Goal: Task Accomplishment & Management: Complete application form

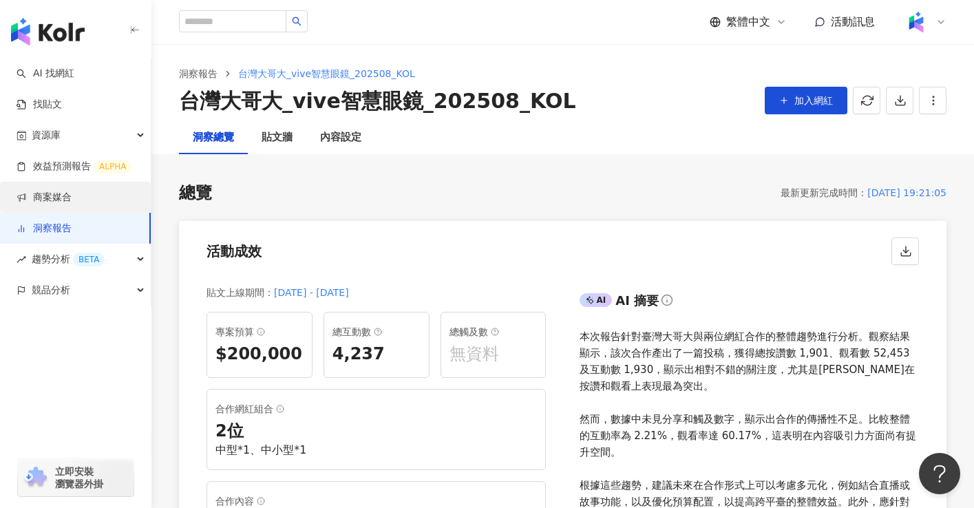
click at [72, 202] on link "商案媒合" at bounding box center [44, 198] width 55 height 14
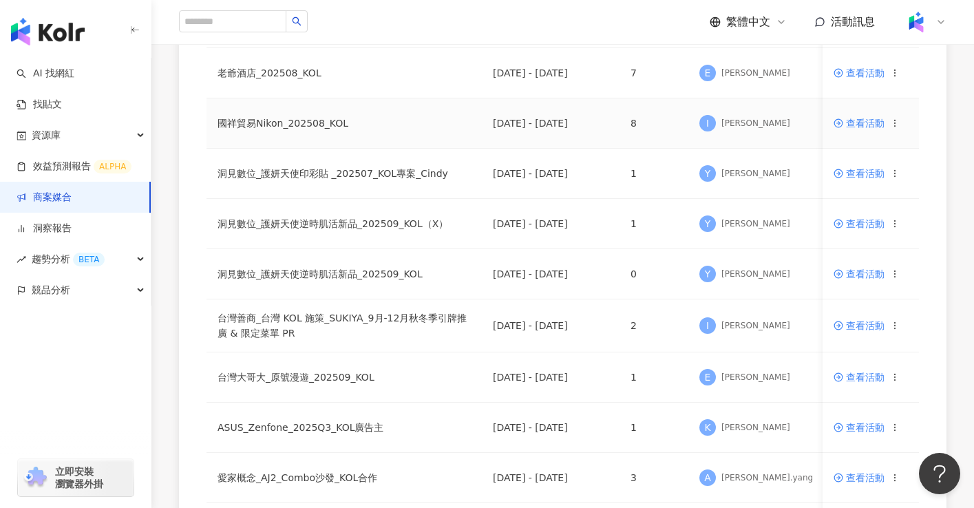
scroll to position [979, 0]
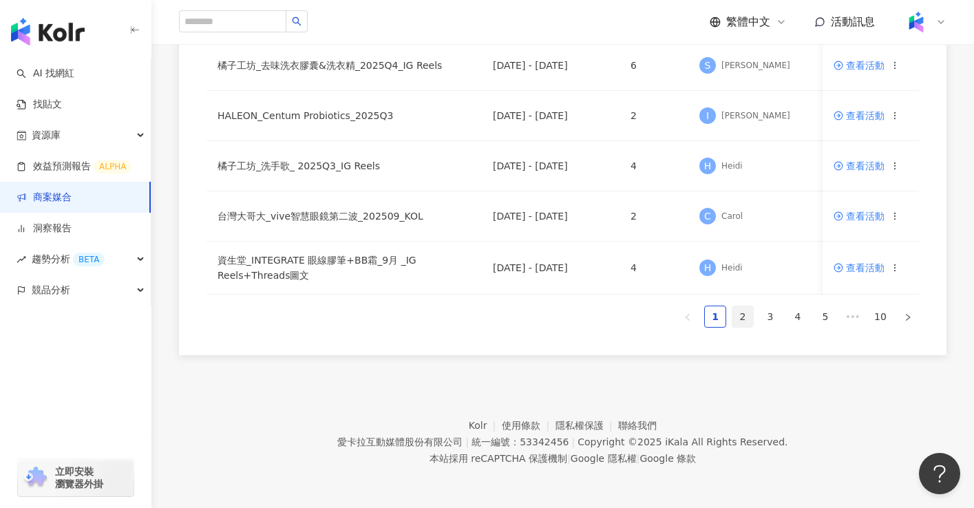
click at [739, 315] on link "2" at bounding box center [743, 316] width 21 height 21
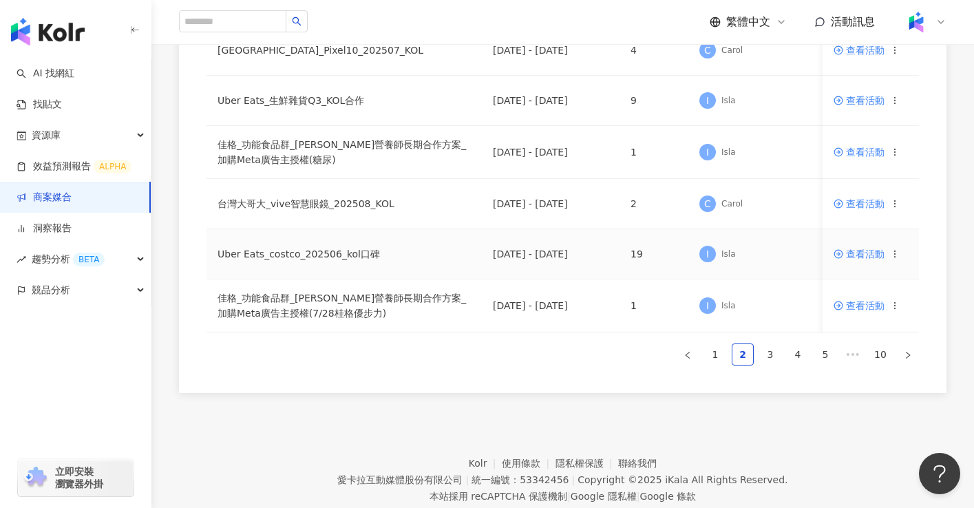
scroll to position [993, 0]
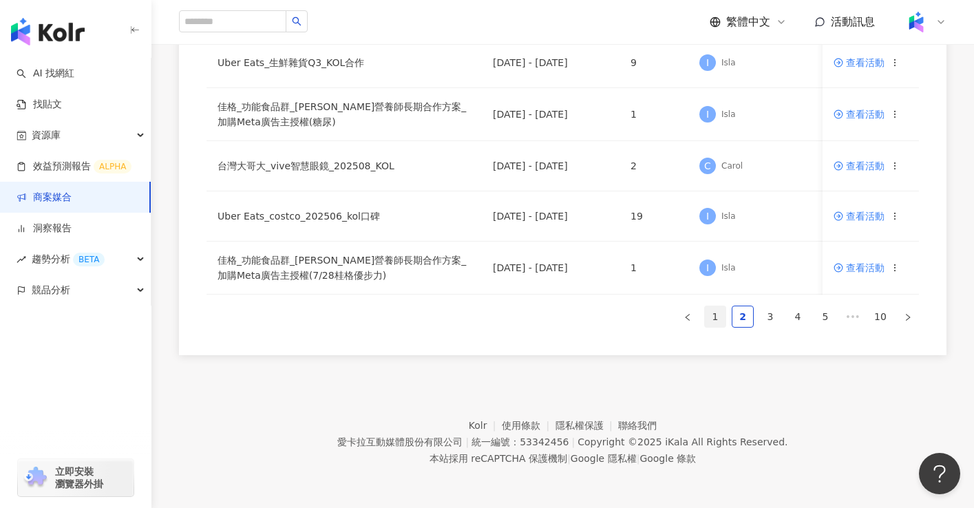
click at [711, 320] on link "1" at bounding box center [715, 316] width 21 height 21
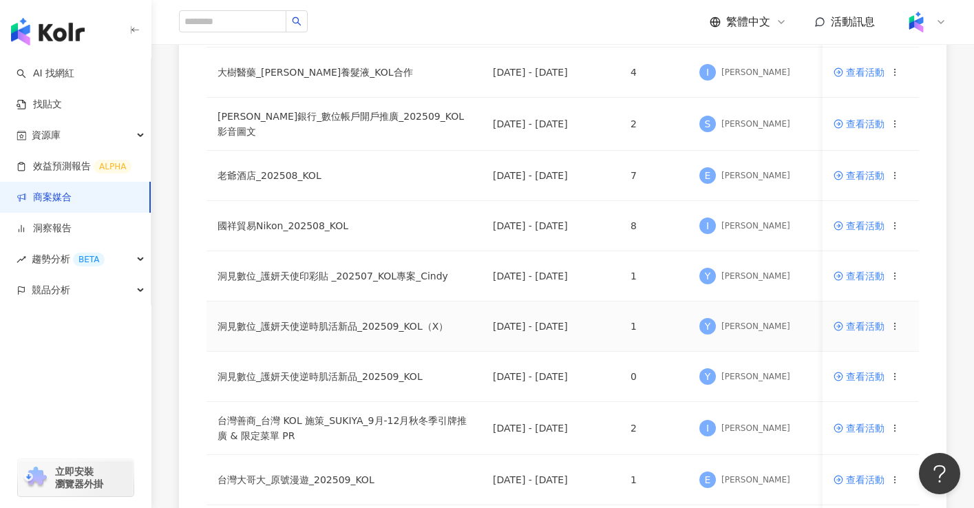
scroll to position [0, 0]
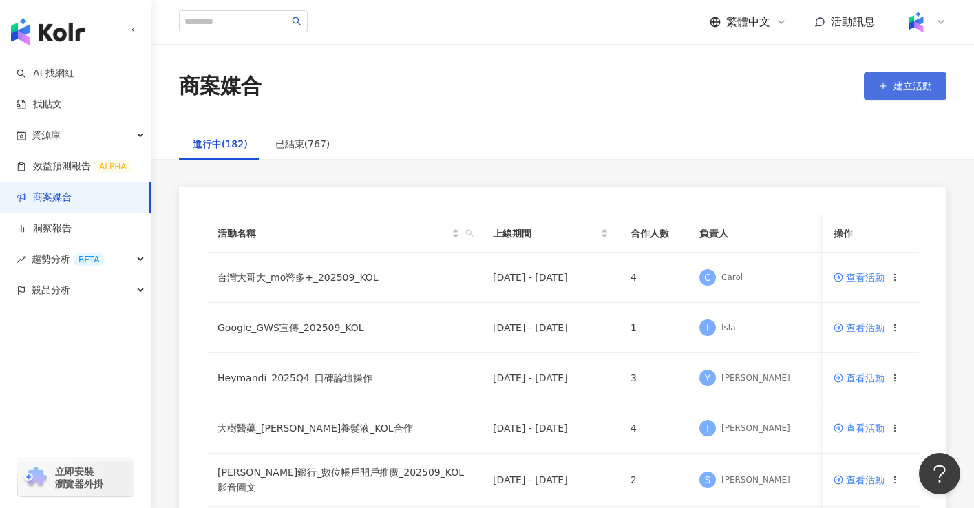
click at [908, 92] on button "建立活動" at bounding box center [905, 86] width 83 height 28
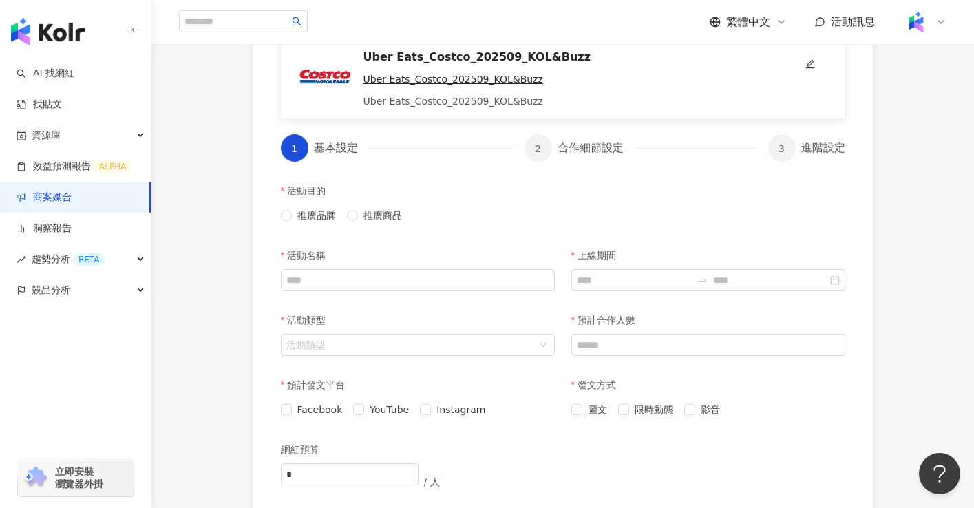
scroll to position [248, 0]
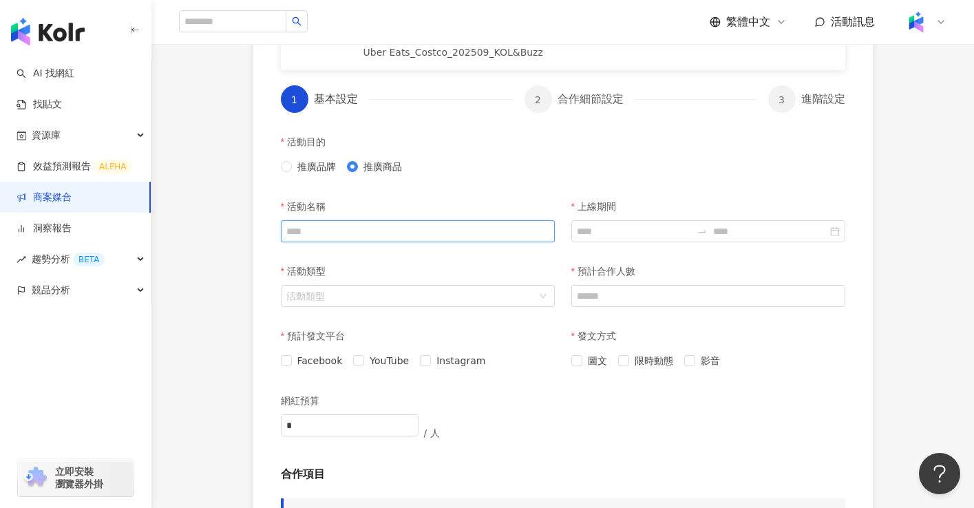
click at [396, 238] on input "活動名稱" at bounding box center [418, 231] width 274 height 22
click at [402, 182] on div "活動目的 推廣品牌 推廣商品" at bounding box center [418, 160] width 291 height 65
click at [457, 232] on input "活動名稱" at bounding box center [418, 231] width 274 height 22
paste input "**********"
type input "**********"
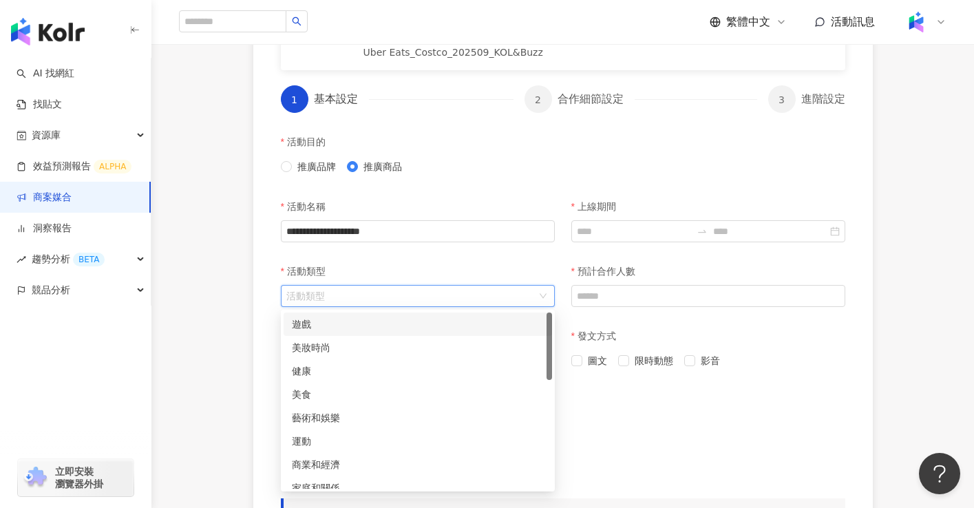
click at [446, 300] on input "活動類型" at bounding box center [410, 296] width 249 height 21
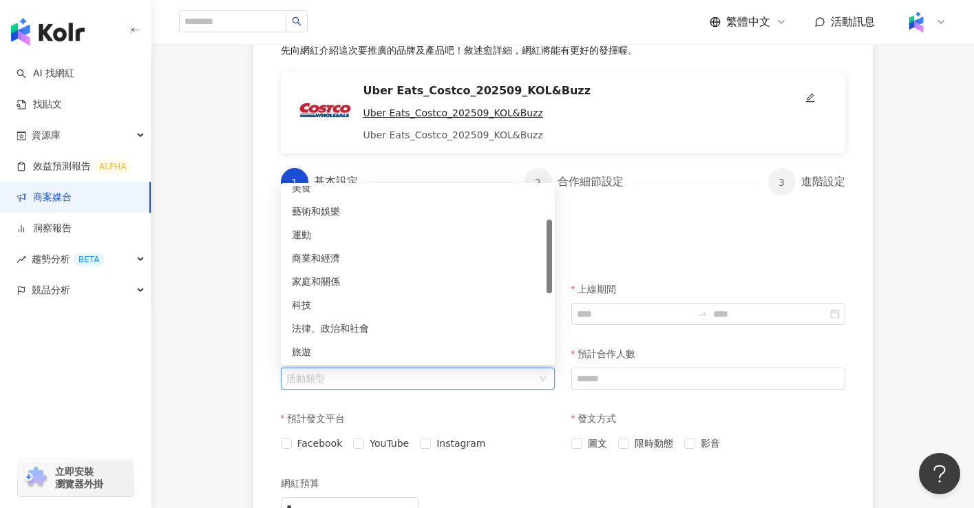
scroll to position [0, 0]
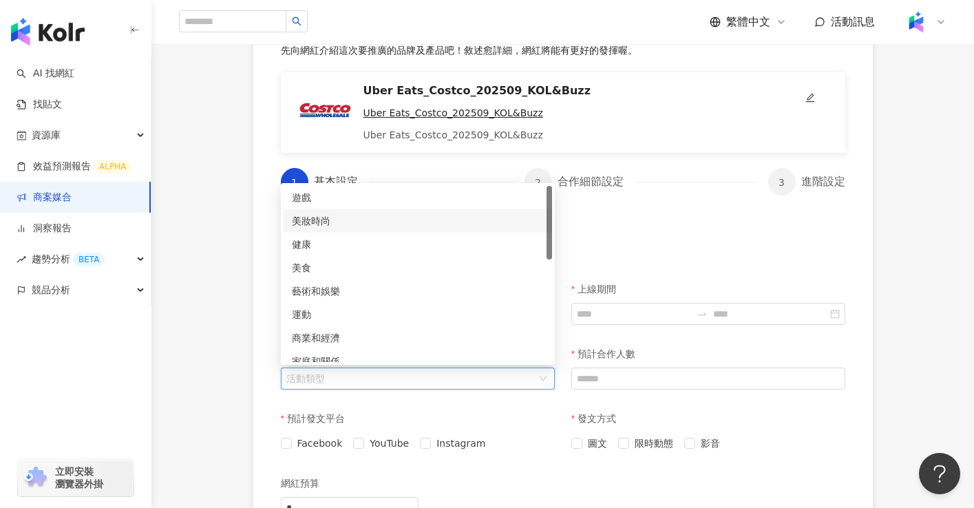
click at [417, 220] on div "美妝時尚" at bounding box center [418, 220] width 252 height 15
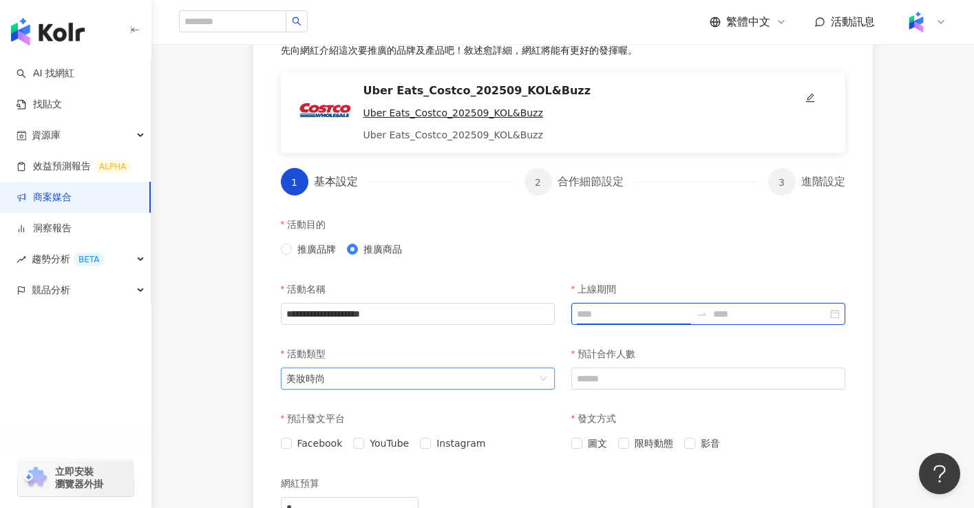
click at [624, 317] on input "上線期間" at bounding box center [634, 313] width 114 height 15
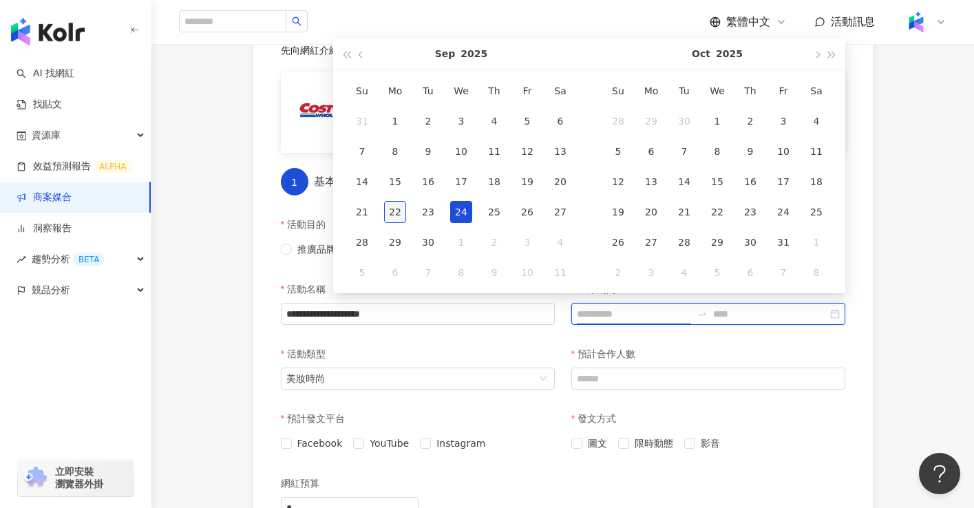
type input "**********"
click at [396, 209] on div "22" at bounding box center [395, 212] width 22 height 22
type input "**********"
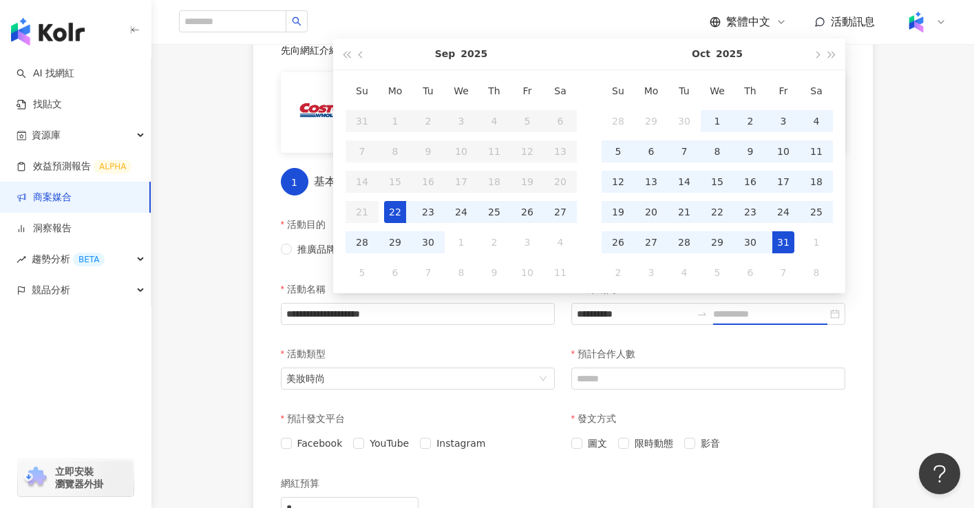
click at [777, 240] on div "31" at bounding box center [784, 242] width 22 height 22
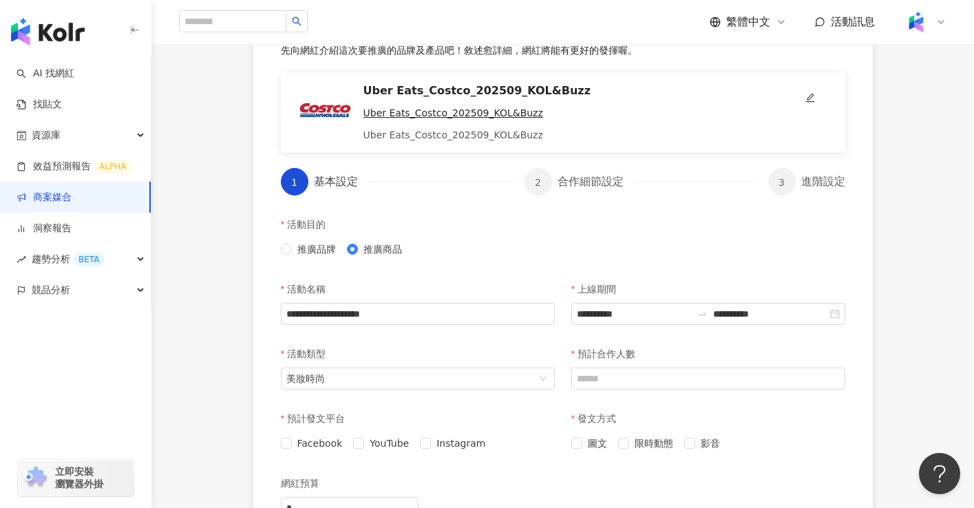
click at [731, 353] on div "預計合作人數" at bounding box center [709, 354] width 274 height 28
click at [788, 314] on input "**********" at bounding box center [770, 313] width 114 height 15
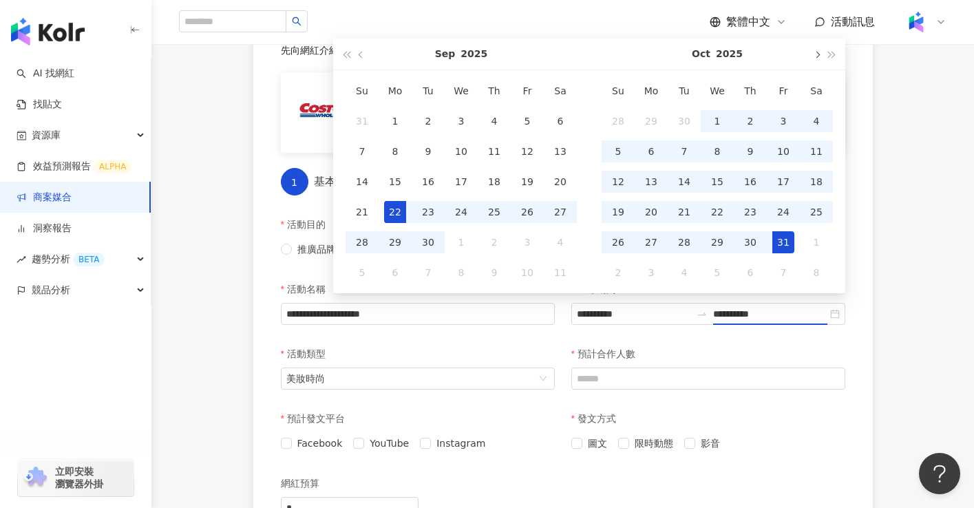
click at [815, 63] on button "button" at bounding box center [816, 54] width 15 height 31
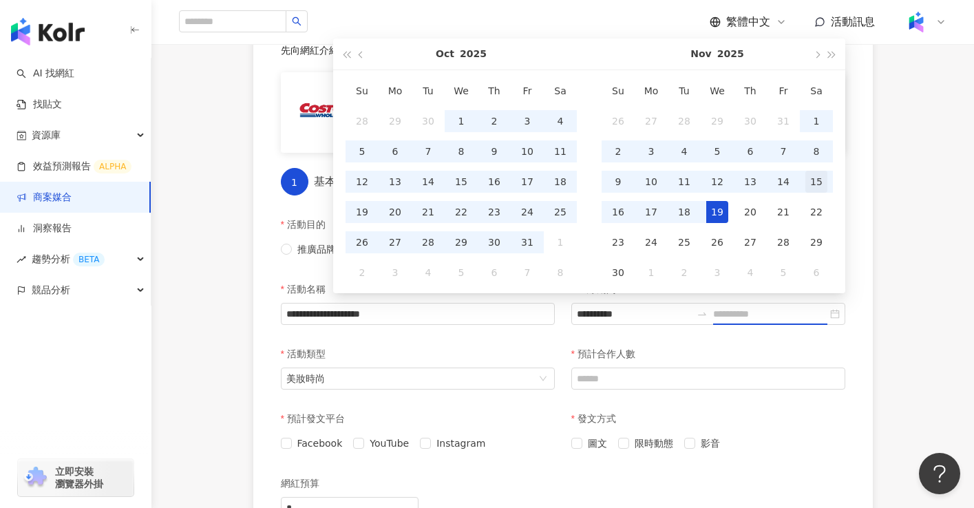
type input "**********"
click at [817, 187] on div "15" at bounding box center [817, 182] width 22 height 22
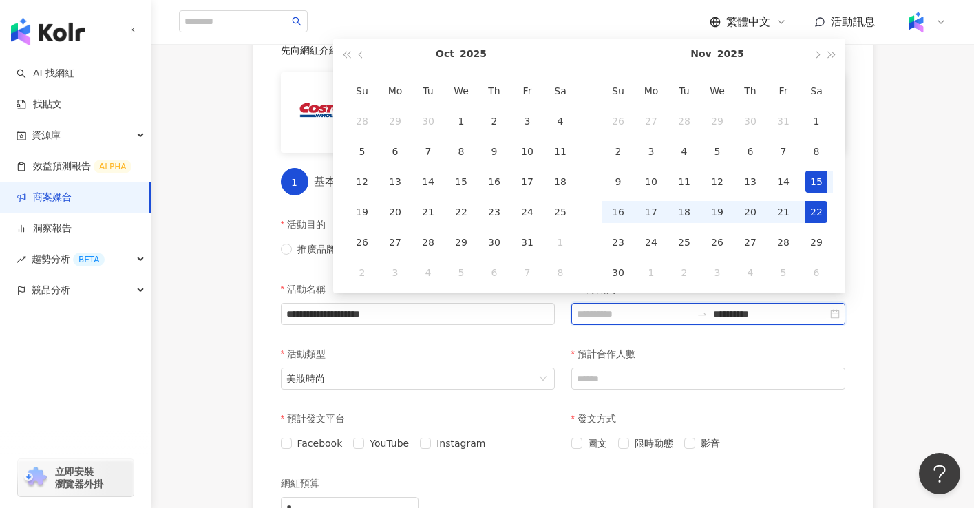
type input "**********"
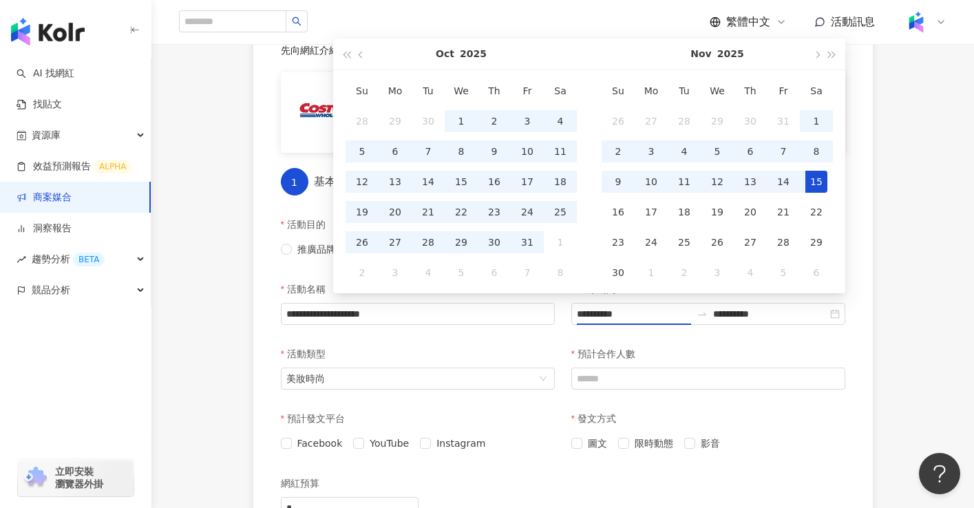
type input "**********"
click at [738, 348] on div "預計合作人數" at bounding box center [709, 354] width 274 height 28
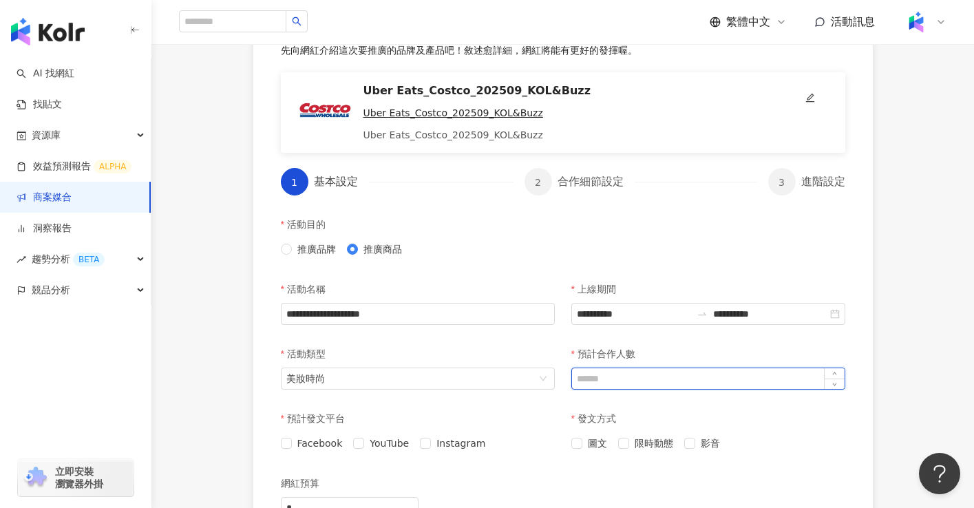
click at [688, 379] on input "預計合作人數" at bounding box center [708, 378] width 273 height 21
type input "*"
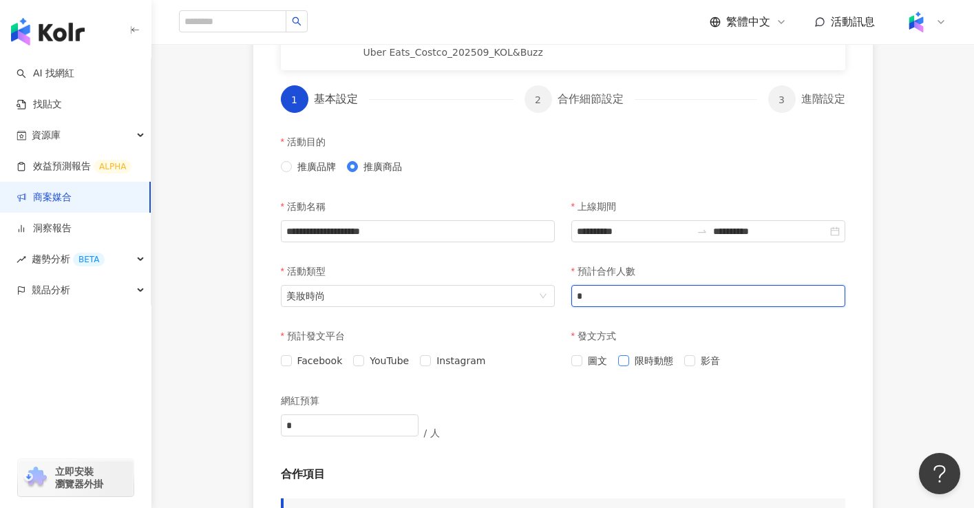
type input "*"
click at [628, 366] on label "限時動態" at bounding box center [648, 360] width 61 height 15
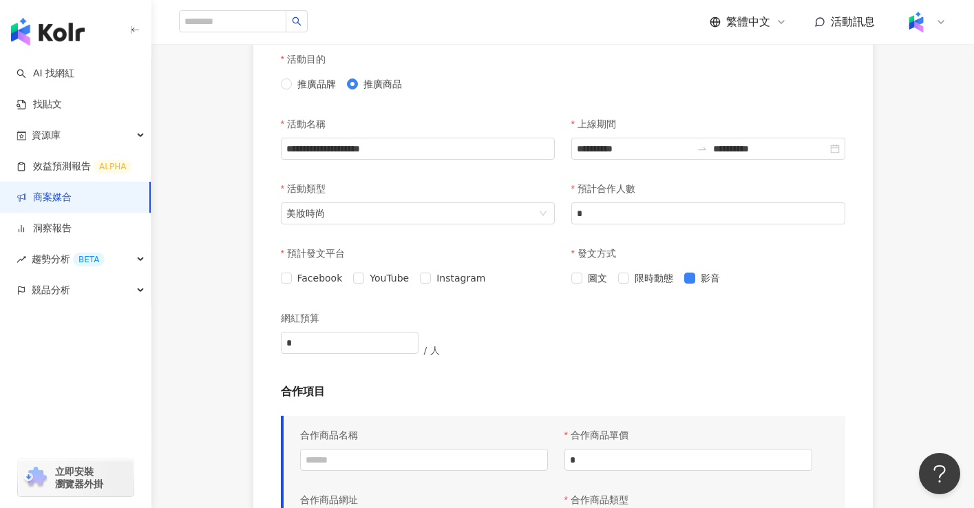
scroll to position [413, 0]
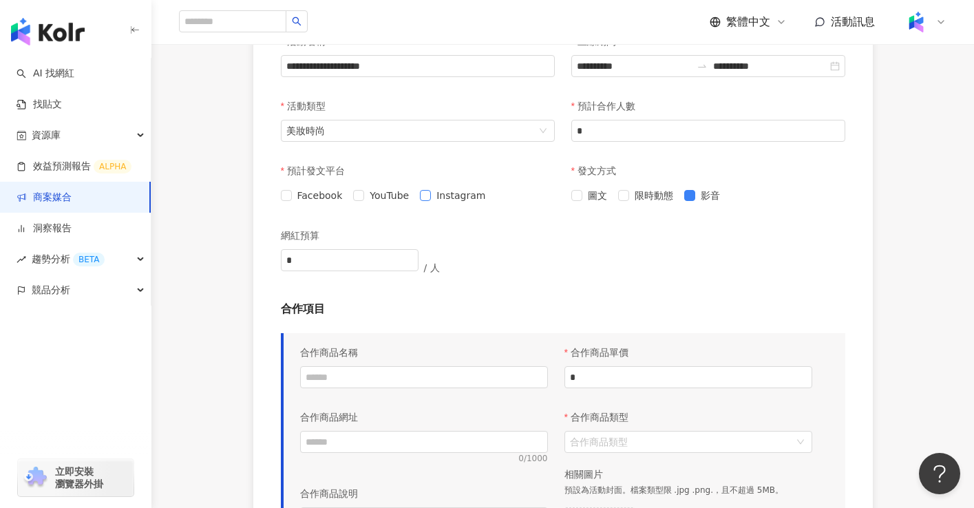
click at [431, 196] on span "Instagram" at bounding box center [461, 195] width 60 height 15
click at [291, 196] on span at bounding box center [286, 195] width 11 height 11
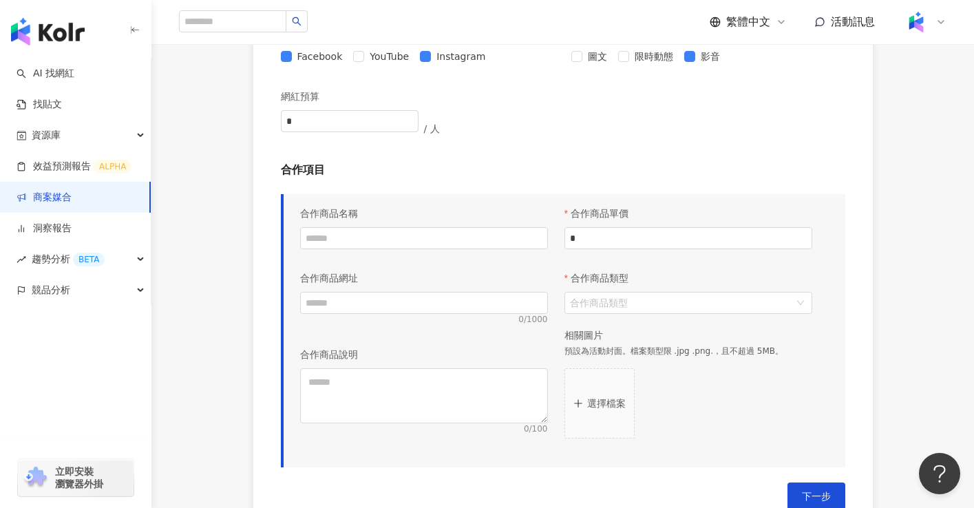
scroll to position [578, 0]
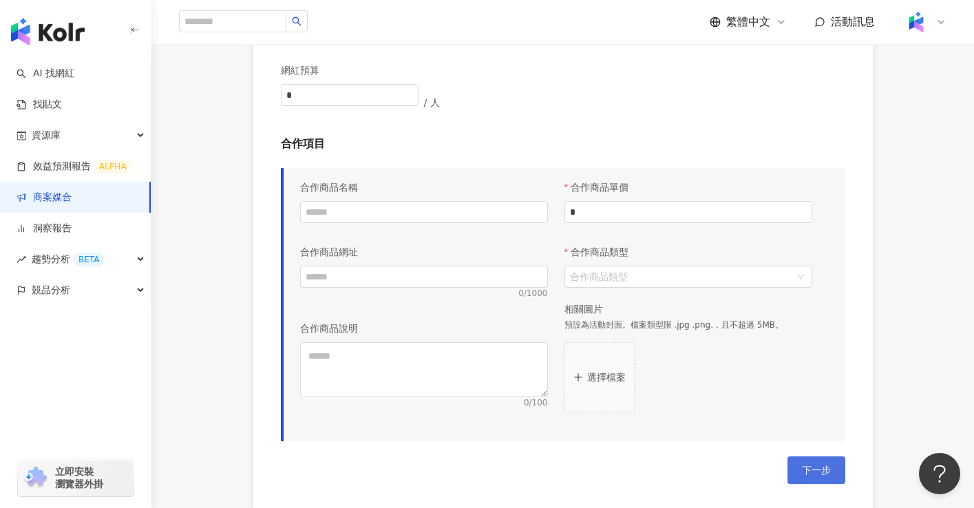
click at [812, 469] on span "下一步" at bounding box center [816, 470] width 29 height 11
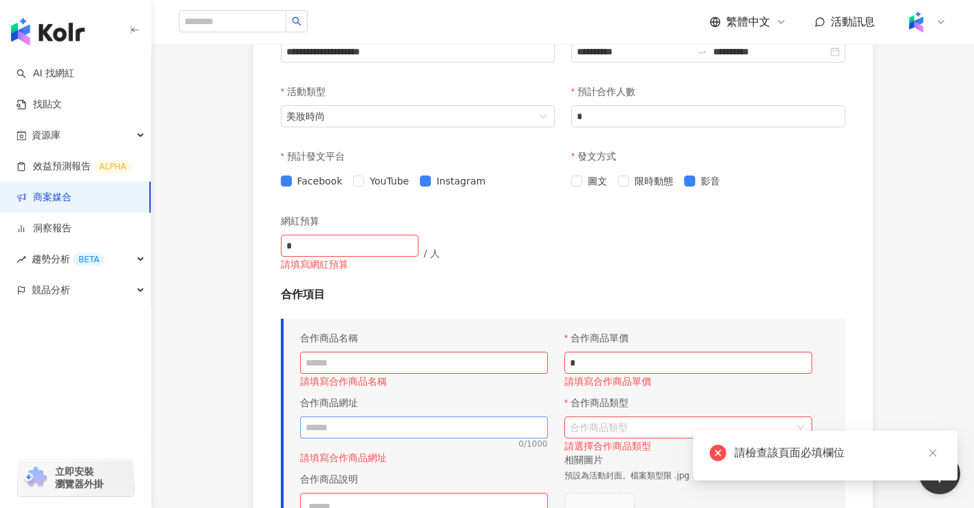
scroll to position [413, 0]
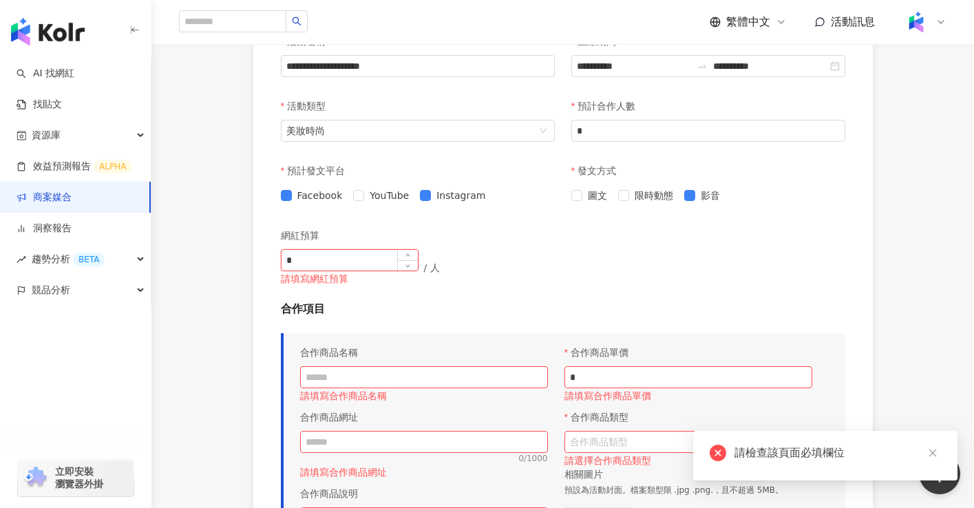
click at [387, 259] on input "*" at bounding box center [350, 260] width 136 height 21
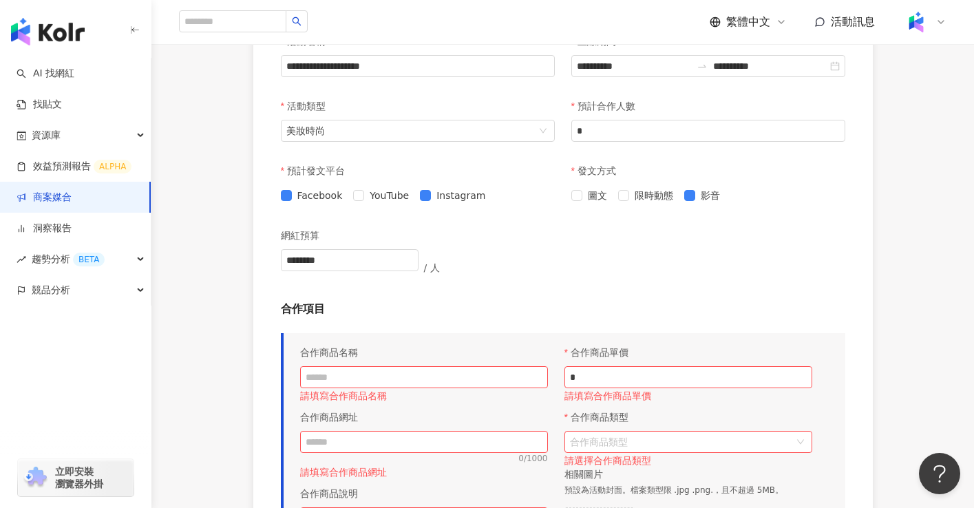
click at [519, 297] on div "網紅預算 ******** / 人" at bounding box center [422, 262] width 282 height 80
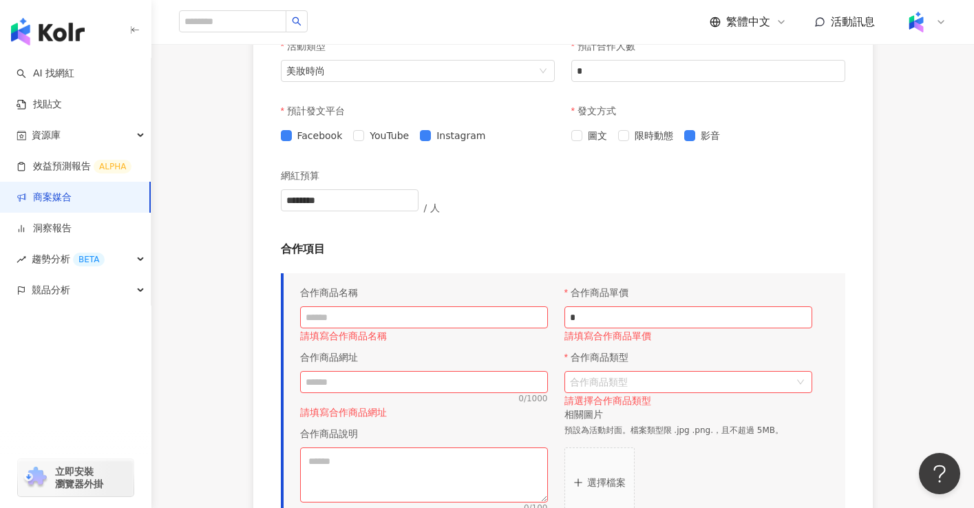
scroll to position [496, 0]
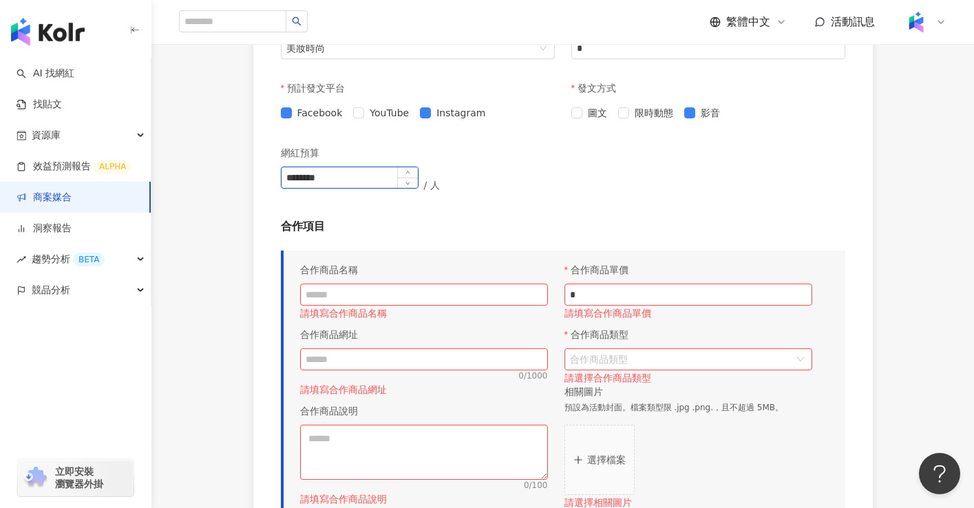
click at [301, 174] on input "********" at bounding box center [350, 177] width 136 height 21
type input "********"
click at [461, 244] on div "合作項目 合作商品名稱 請填寫合作商品名稱 合作商品網址 0 / 1000 請填寫合作商品網址 合作商品說明 0 / 100 請填寫合作商品說明 合作商品單價…" at bounding box center [563, 371] width 565 height 304
click at [430, 289] on input "text" at bounding box center [424, 295] width 248 height 22
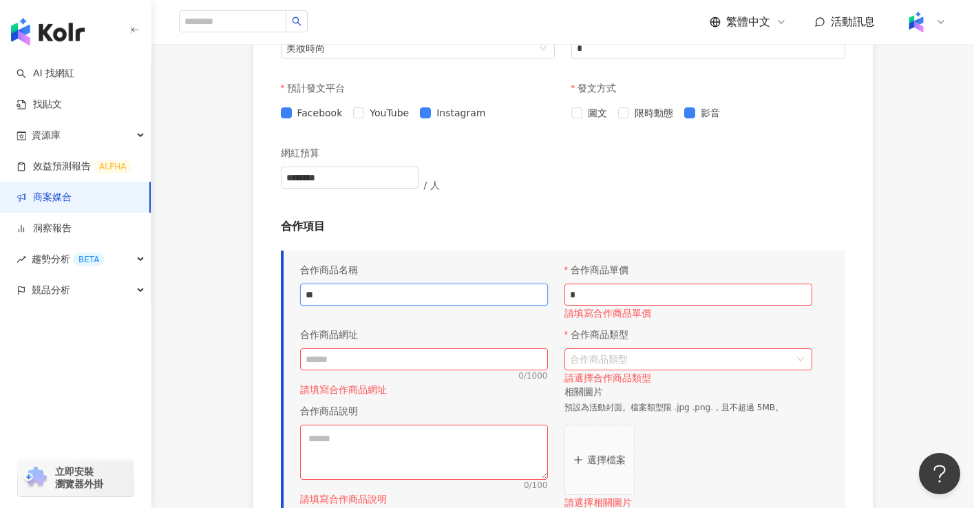
type input "*"
click at [445, 356] on input "text" at bounding box center [424, 359] width 248 height 22
click at [414, 280] on div "合作商品名稱" at bounding box center [424, 270] width 248 height 28
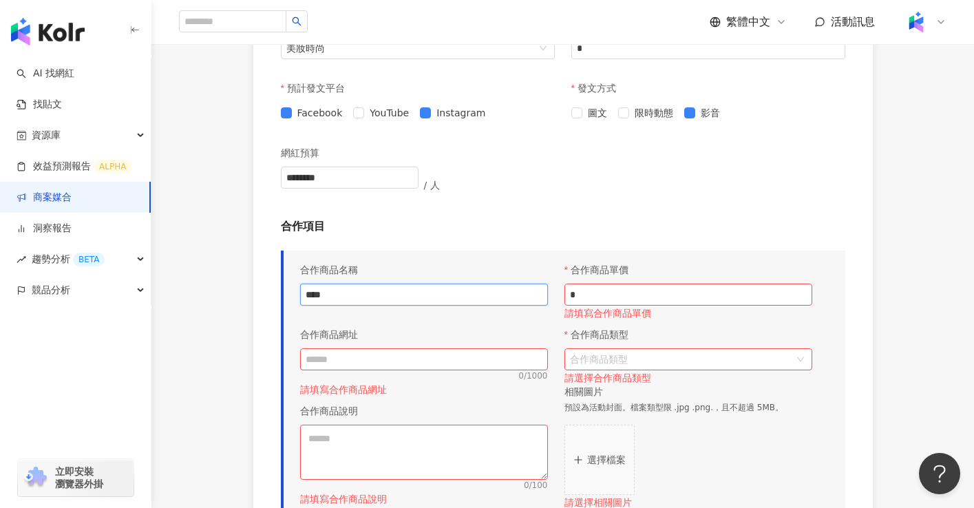
drag, startPoint x: 410, startPoint y: 293, endPoint x: 273, endPoint y: 291, distance: 137.7
click at [273, 291] on div "**********" at bounding box center [563, 120] width 620 height 948
paste input "******"
type input "**********"
click at [458, 362] on input "text" at bounding box center [424, 359] width 248 height 22
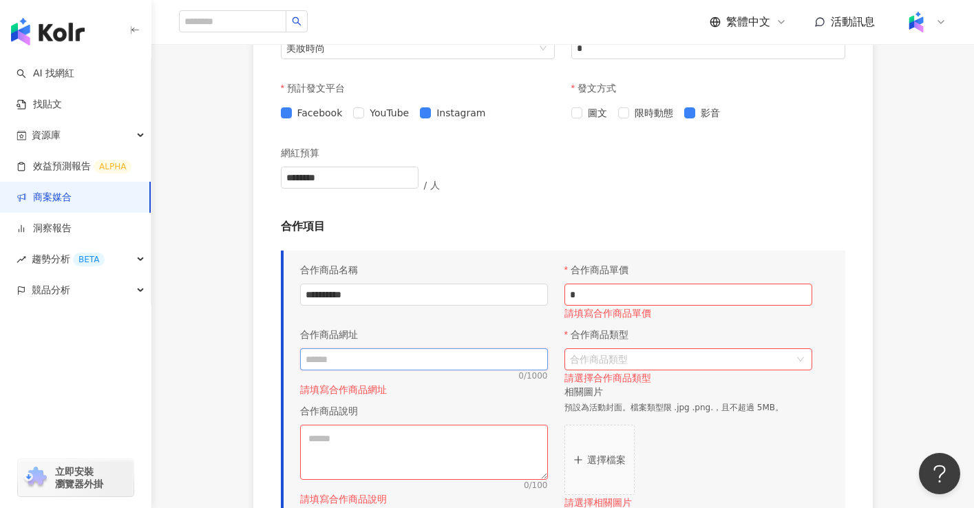
paste input "**********"
type input "**********"
click at [645, 297] on input "*" at bounding box center [688, 294] width 247 height 21
click at [730, 292] on input "*" at bounding box center [688, 294] width 247 height 21
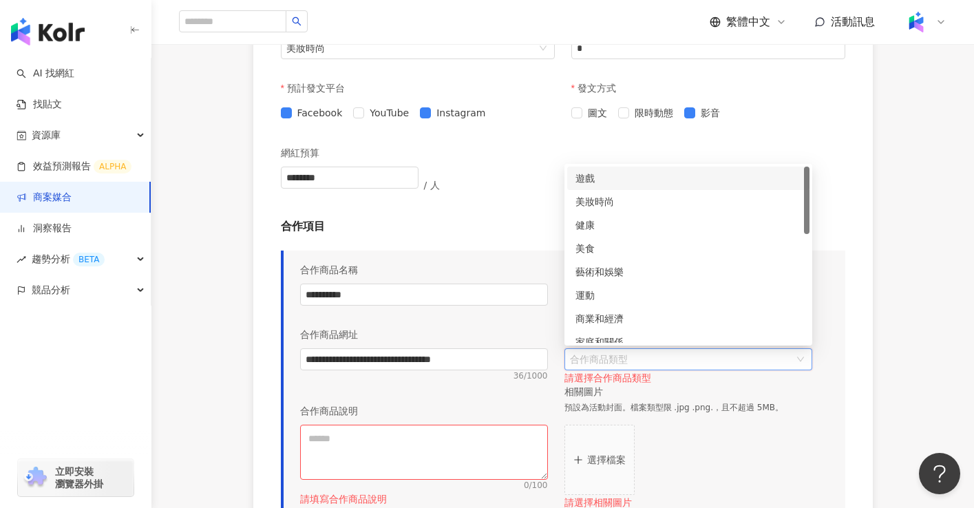
click at [730, 360] on input "合作商品類型" at bounding box center [681, 359] width 222 height 21
click at [662, 205] on div "美妝時尚" at bounding box center [689, 201] width 226 height 15
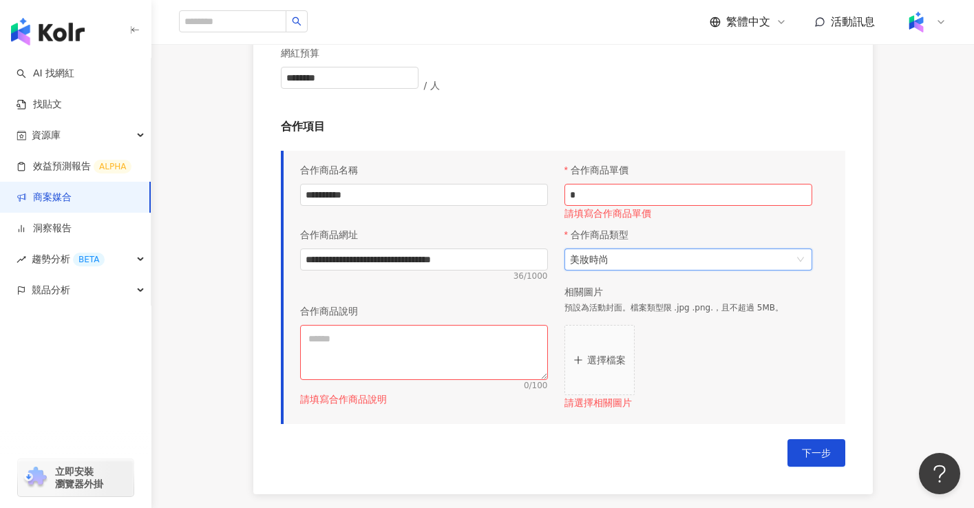
scroll to position [661, 0]
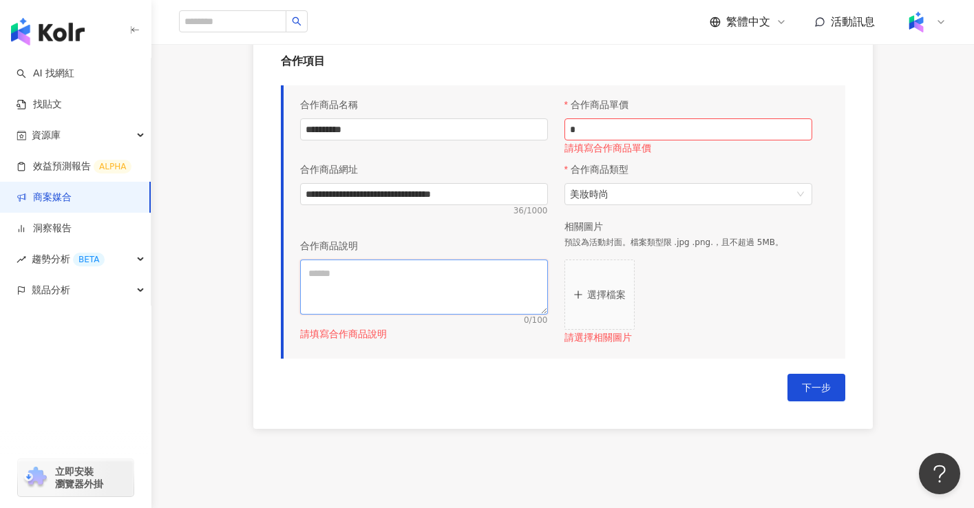
click at [475, 287] on textarea at bounding box center [424, 287] width 248 height 55
click at [603, 296] on p "選擇檔案" at bounding box center [606, 294] width 39 height 11
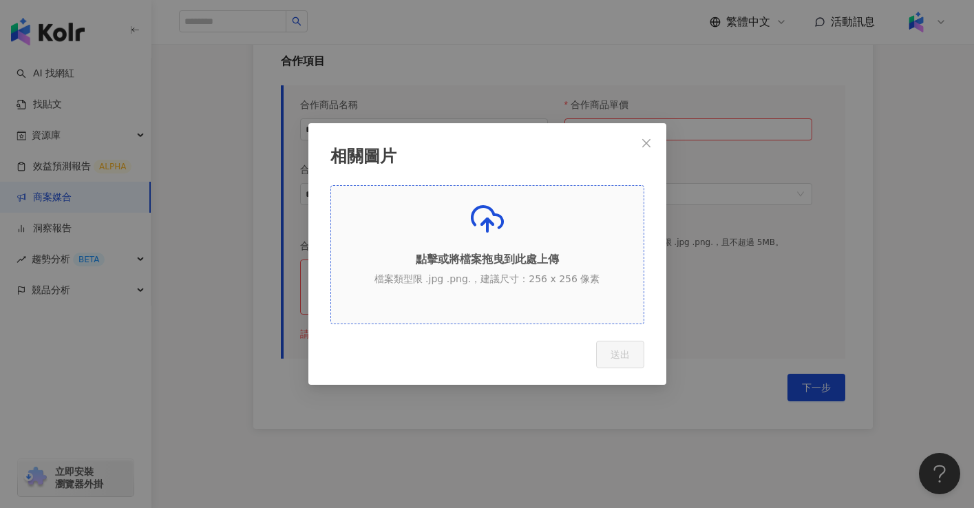
click at [523, 231] on div "點擊或將檔案拖曳到此處上傳 檔案類型限 .jpg .png.，建議尺寸：256 x 256 像素" at bounding box center [487, 249] width 313 height 94
click at [486, 244] on div "點擊或將檔案拖曳到此處上傳 檔案類型限 .jpg .png.，建議尺寸：256 x 256 像素" at bounding box center [487, 249] width 313 height 94
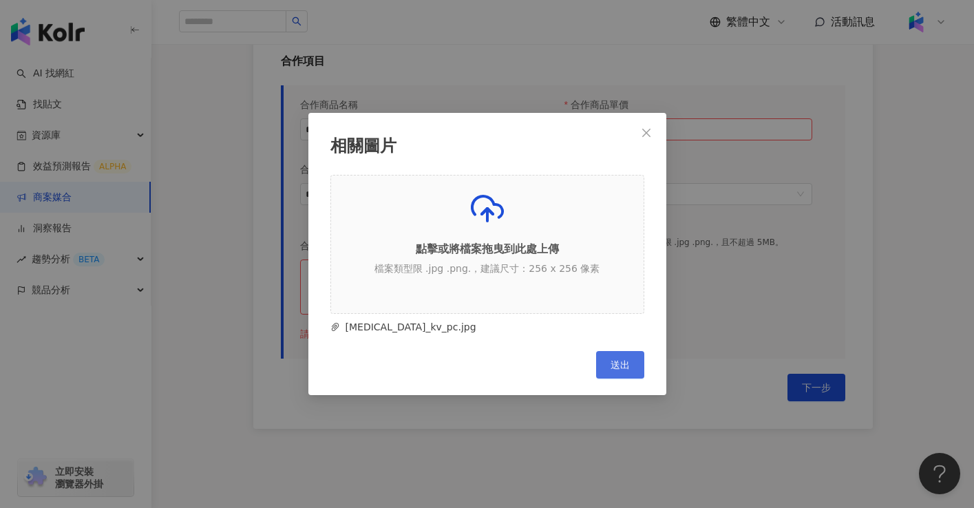
click at [611, 359] on button "送出" at bounding box center [620, 365] width 48 height 28
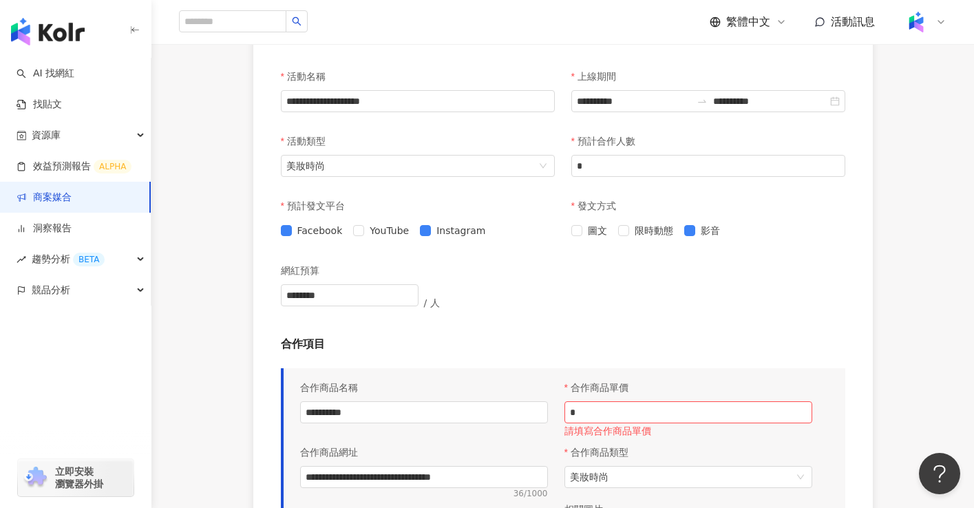
scroll to position [597, 0]
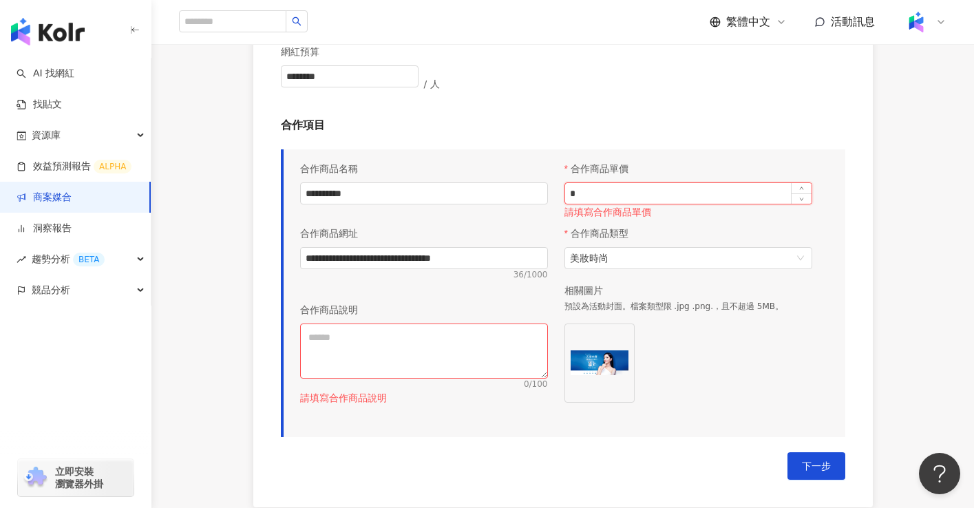
click at [682, 200] on input "*" at bounding box center [688, 193] width 247 height 21
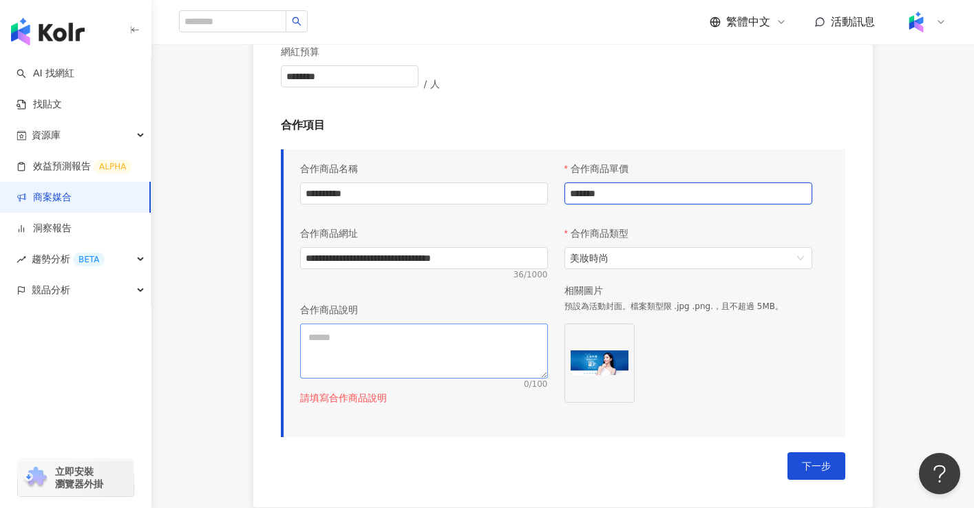
type input "*******"
click at [451, 342] on textarea at bounding box center [424, 351] width 248 height 55
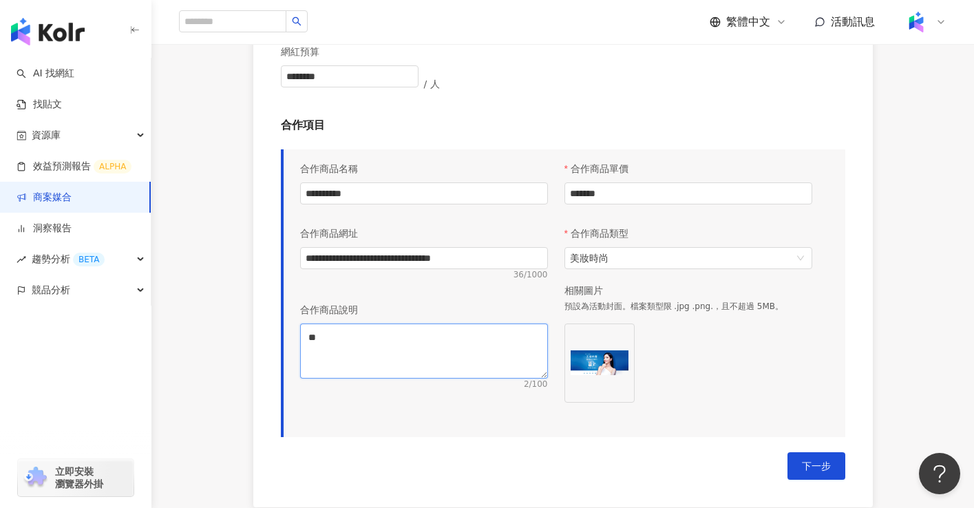
type textarea "*"
type textarea "***"
click at [541, 401] on div "**********" at bounding box center [424, 289] width 264 height 268
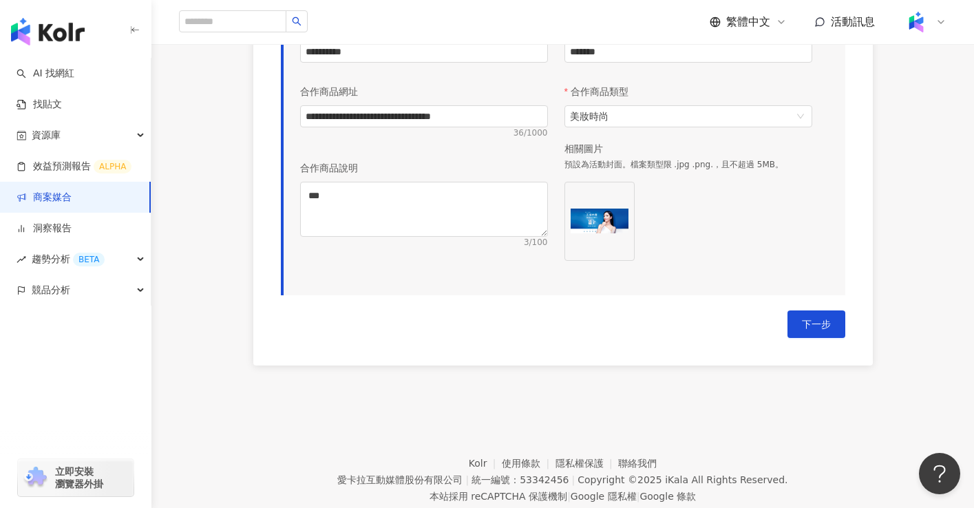
scroll to position [776, 0]
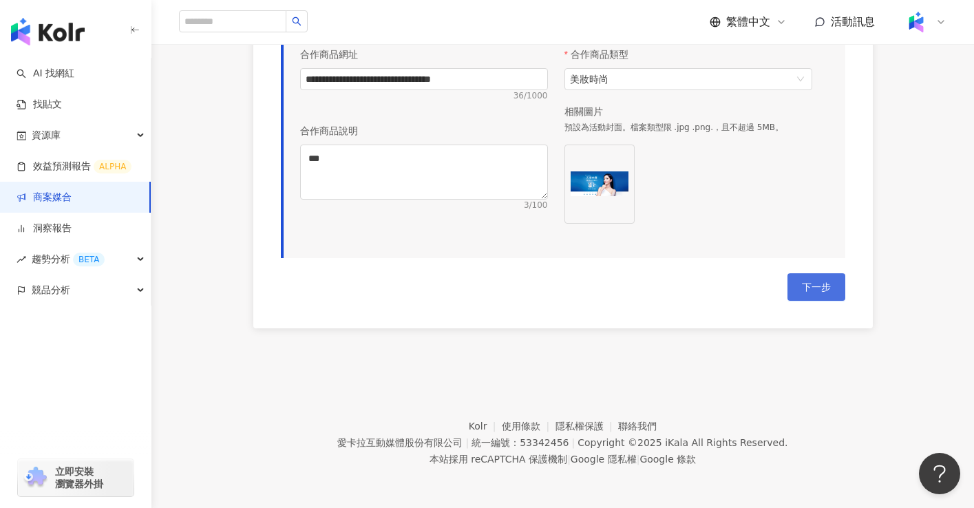
click at [832, 297] on button "下一步" at bounding box center [817, 287] width 58 height 28
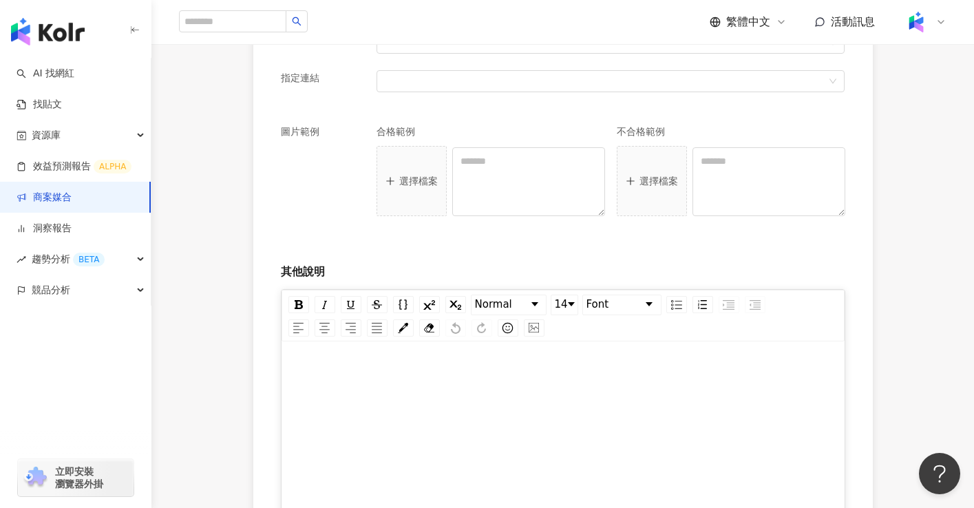
scroll to position [697, 0]
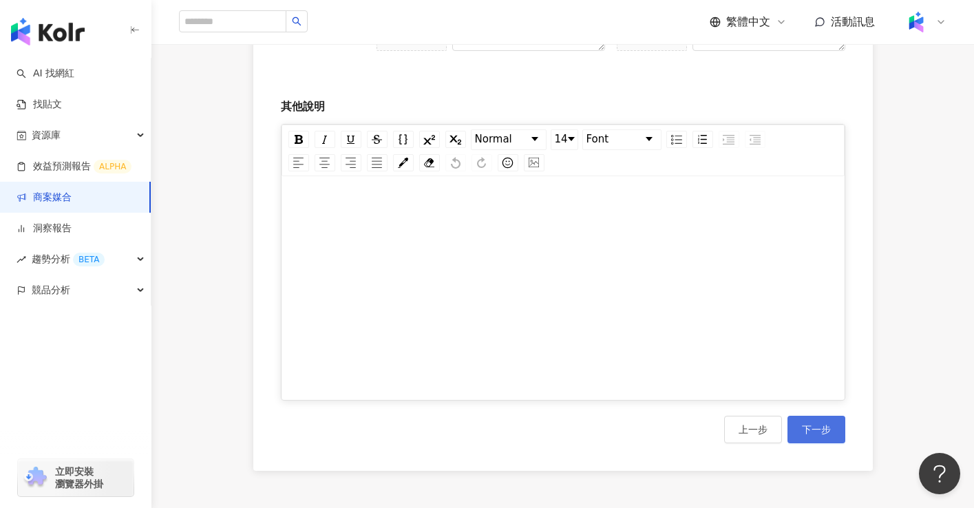
click at [810, 427] on span "下一步" at bounding box center [816, 429] width 29 height 11
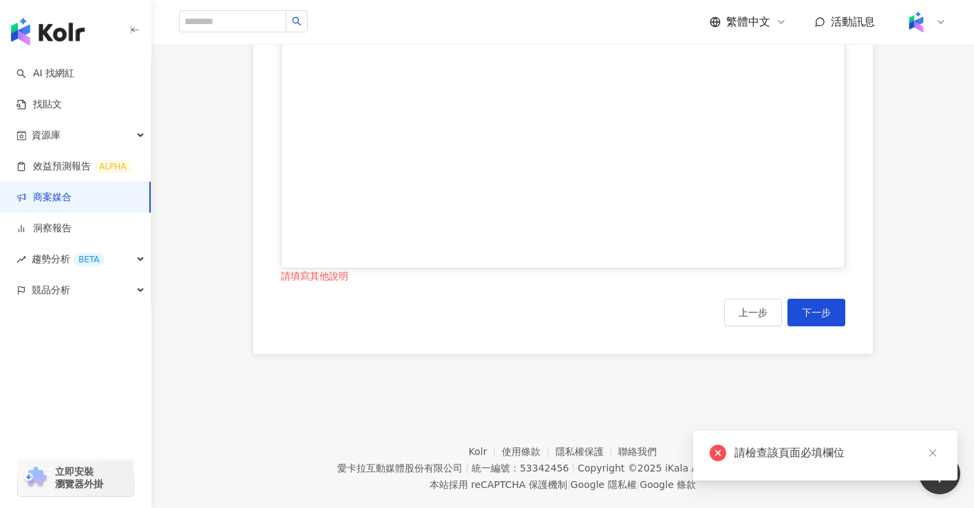
scroll to position [598, 0]
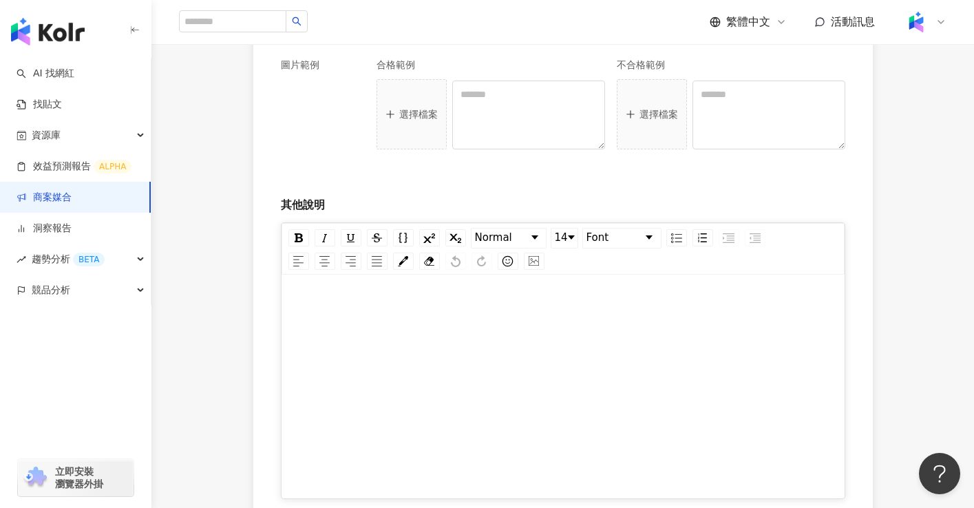
click at [569, 334] on div "rdw-editor" at bounding box center [563, 391] width 535 height 207
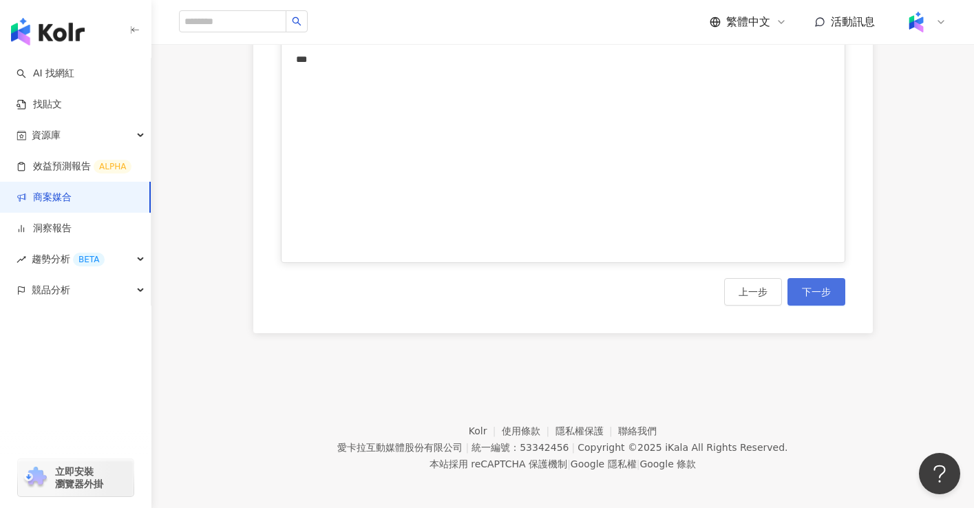
click at [824, 302] on button "下一步" at bounding box center [817, 292] width 58 height 28
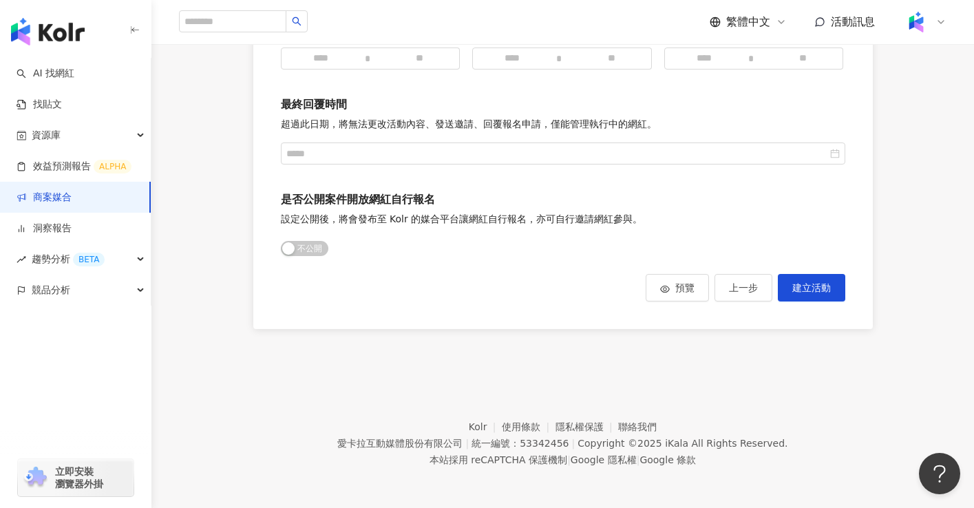
scroll to position [404, 0]
click at [793, 290] on span "建立活動" at bounding box center [812, 286] width 39 height 11
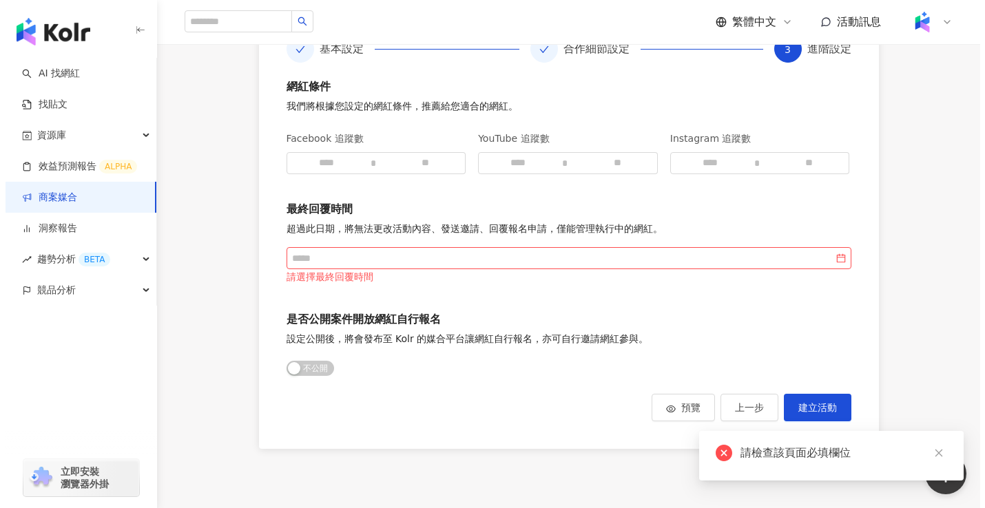
scroll to position [322, 0]
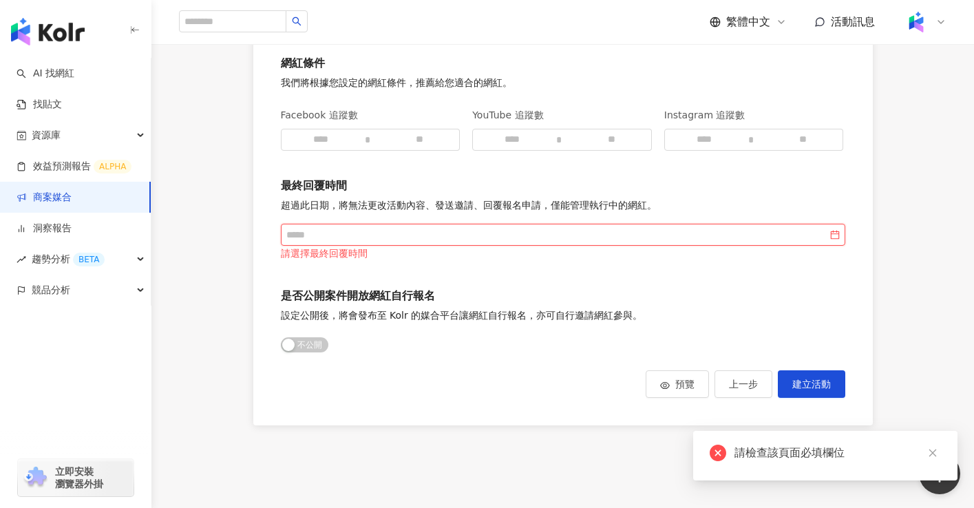
click at [578, 235] on input at bounding box center [556, 234] width 541 height 15
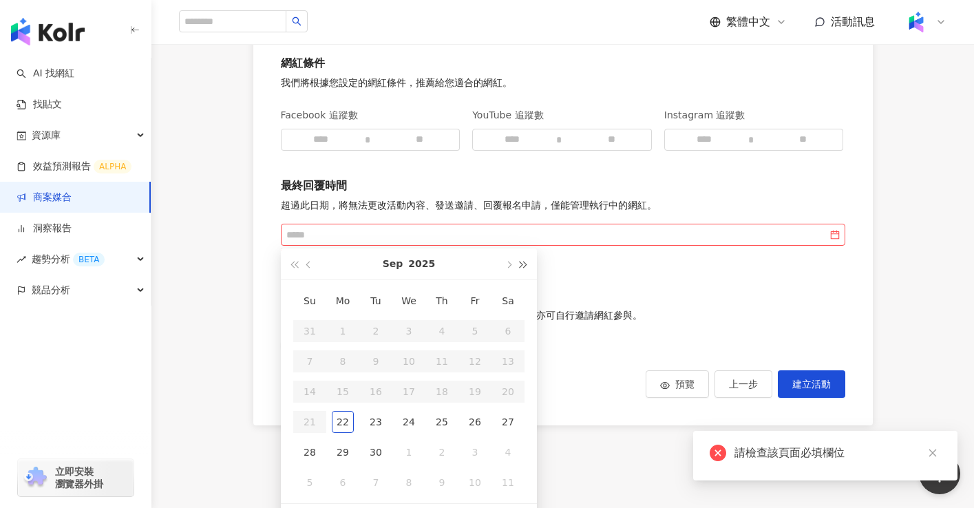
click at [528, 259] on button "button" at bounding box center [523, 264] width 15 height 31
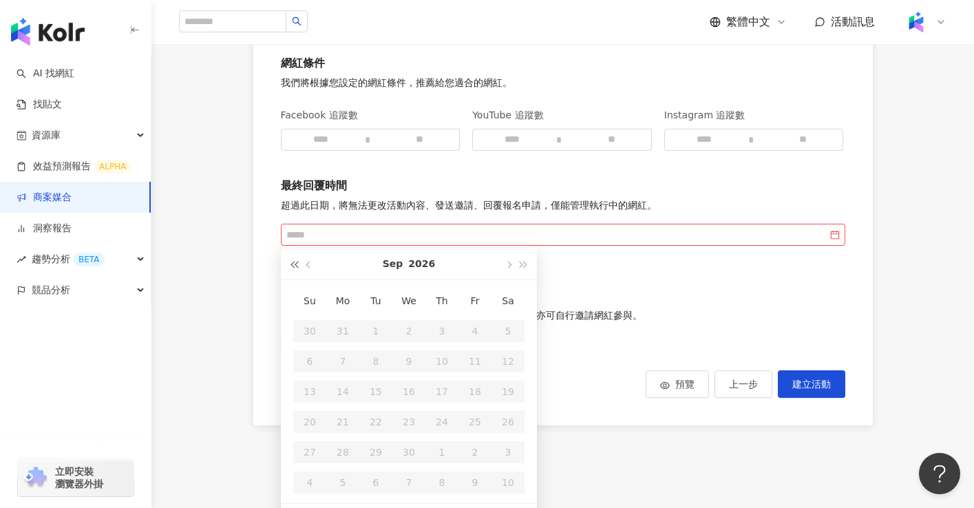
click at [296, 261] on button "button" at bounding box center [293, 264] width 15 height 31
click at [504, 265] on button "button" at bounding box center [508, 264] width 15 height 31
type input "**********"
click at [507, 387] on div "15" at bounding box center [508, 392] width 22 height 22
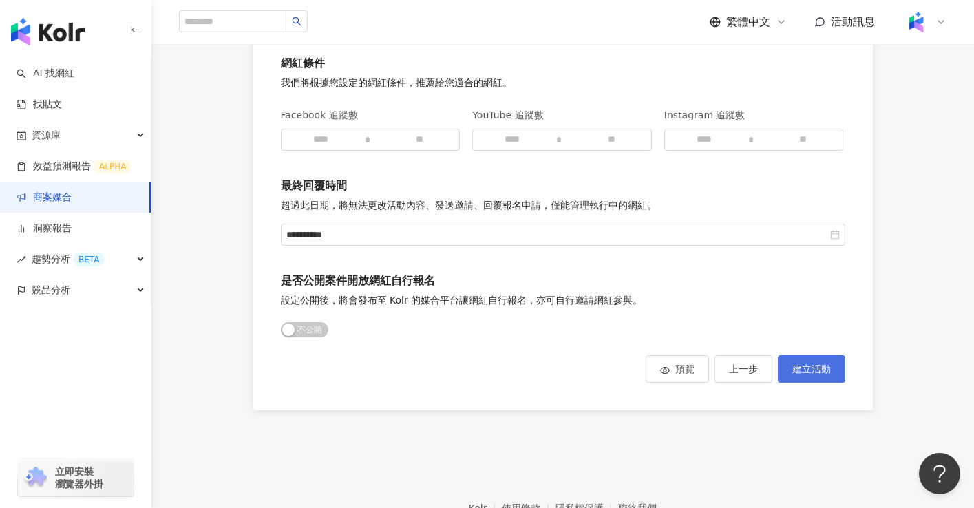
click at [804, 364] on span "建立活動" at bounding box center [812, 369] width 39 height 11
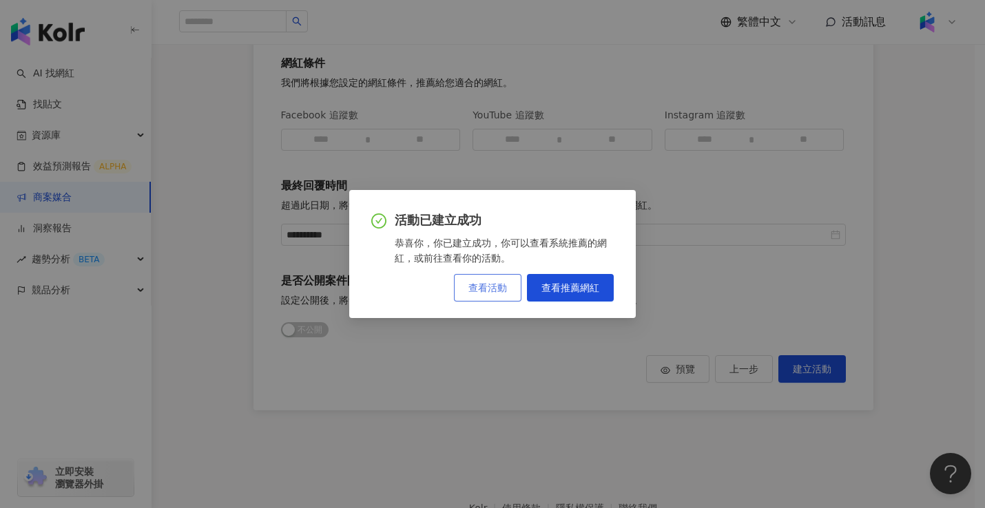
click at [501, 291] on span "查看活動" at bounding box center [487, 287] width 39 height 11
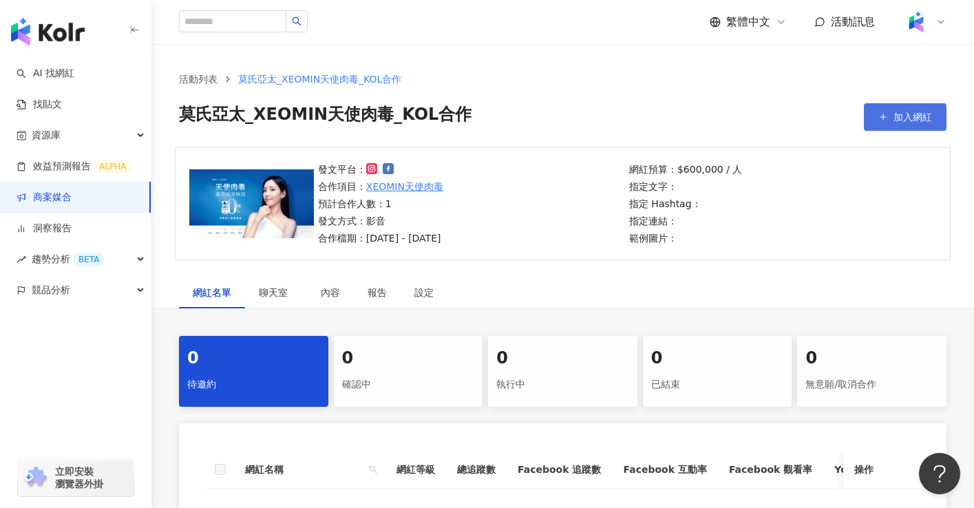
click at [892, 116] on button "加入網紅" at bounding box center [905, 117] width 83 height 28
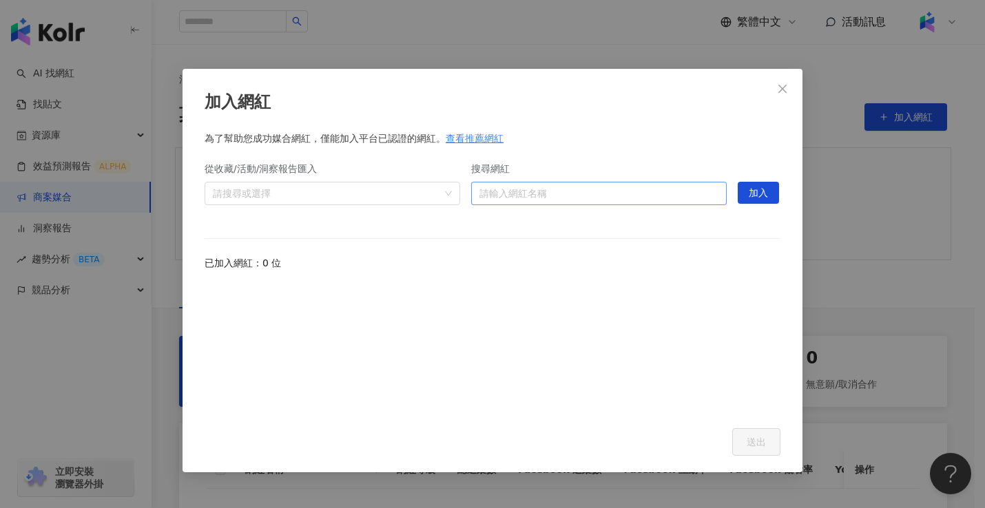
click at [504, 190] on input "搜尋網紅" at bounding box center [598, 193] width 239 height 22
type input "***"
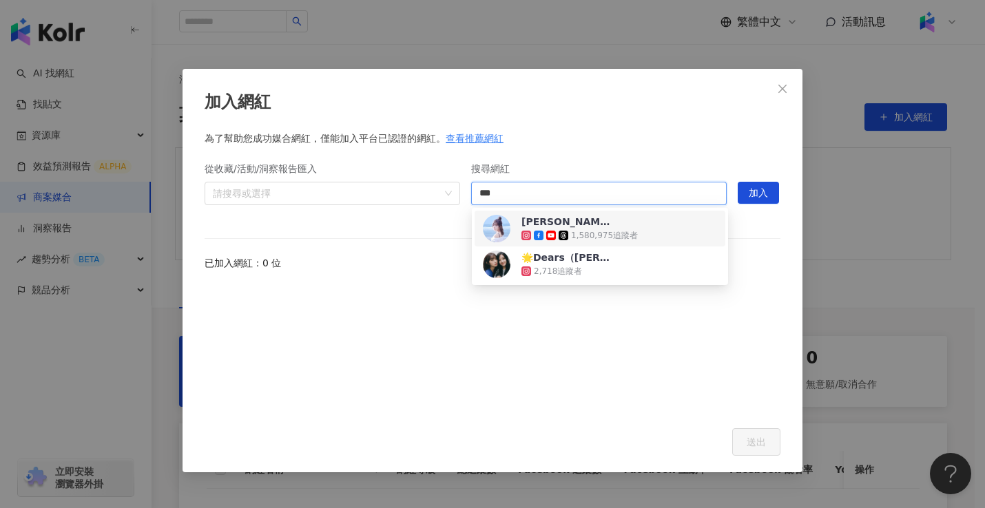
click at [647, 220] on div "[PERSON_NAME] 1,580,975 追蹤者" at bounding box center [600, 229] width 234 height 28
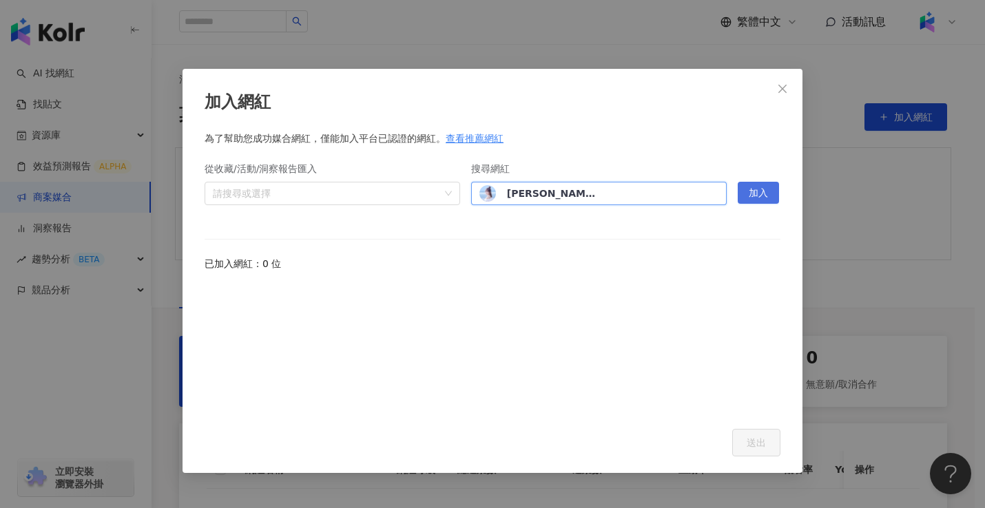
click at [759, 193] on span "加入" at bounding box center [757, 193] width 19 height 22
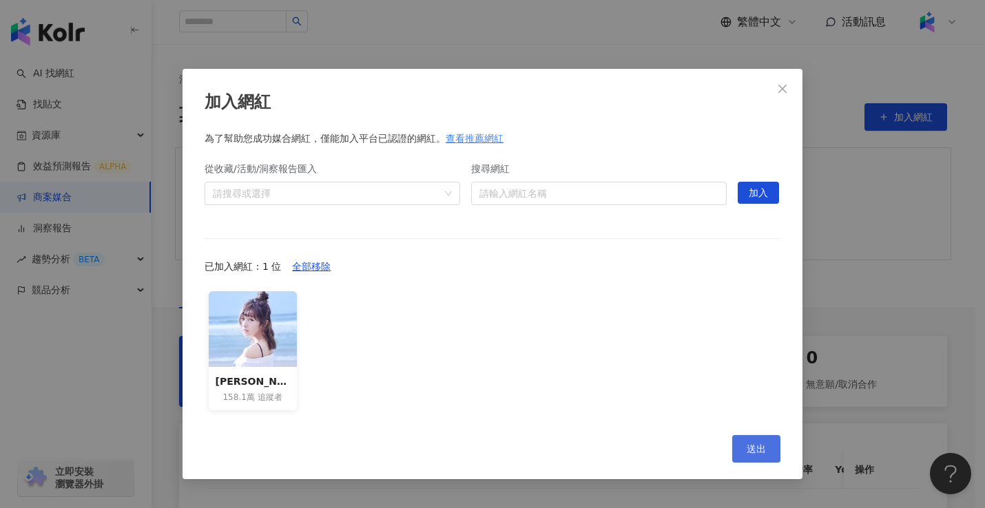
click at [745, 448] on button "送出" at bounding box center [756, 449] width 48 height 28
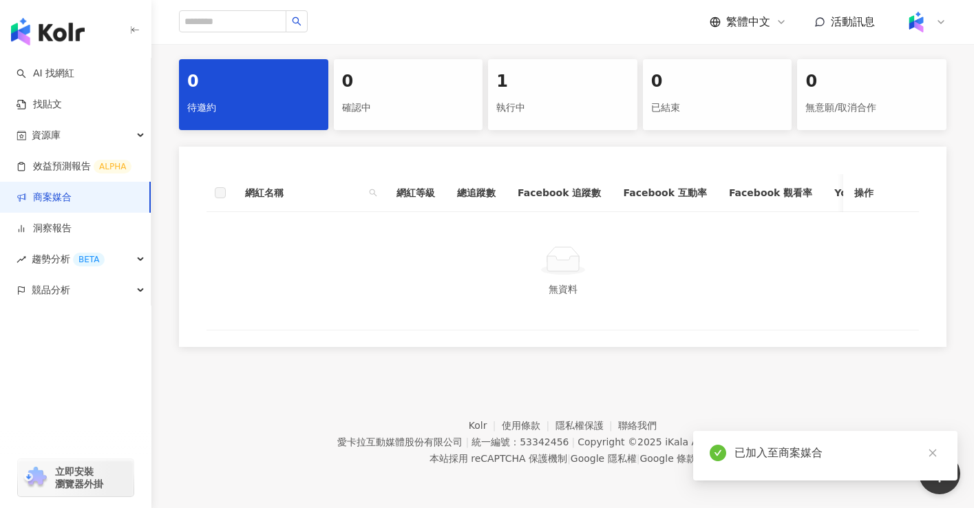
scroll to position [287, 0]
click at [542, 101] on div "執行中" at bounding box center [562, 107] width 133 height 23
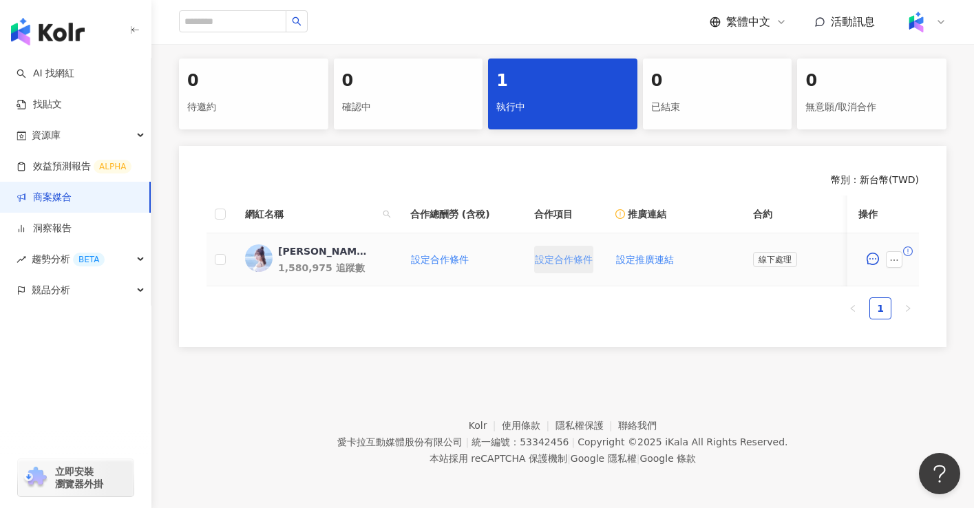
click at [569, 254] on span "設定合作條件" at bounding box center [564, 259] width 58 height 11
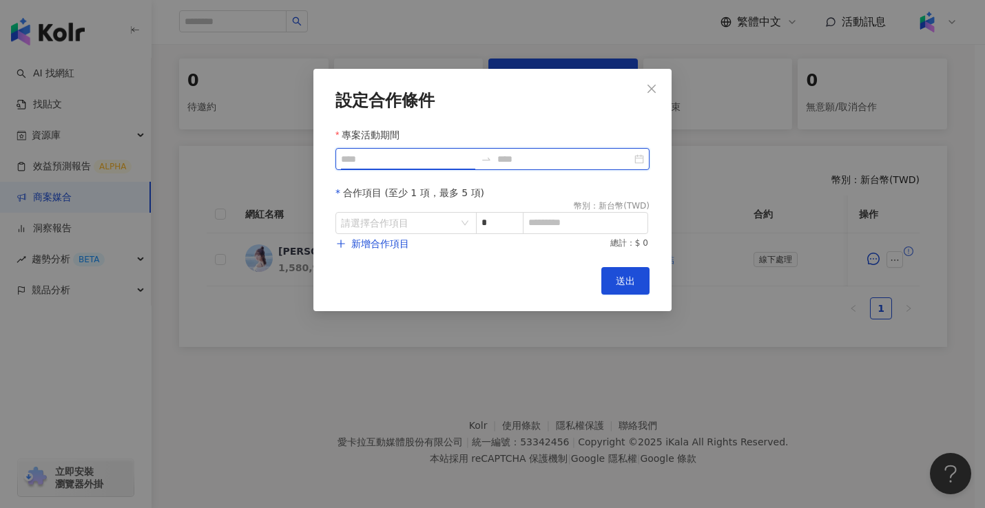
click at [412, 163] on input "專案活動期間" at bounding box center [408, 158] width 134 height 15
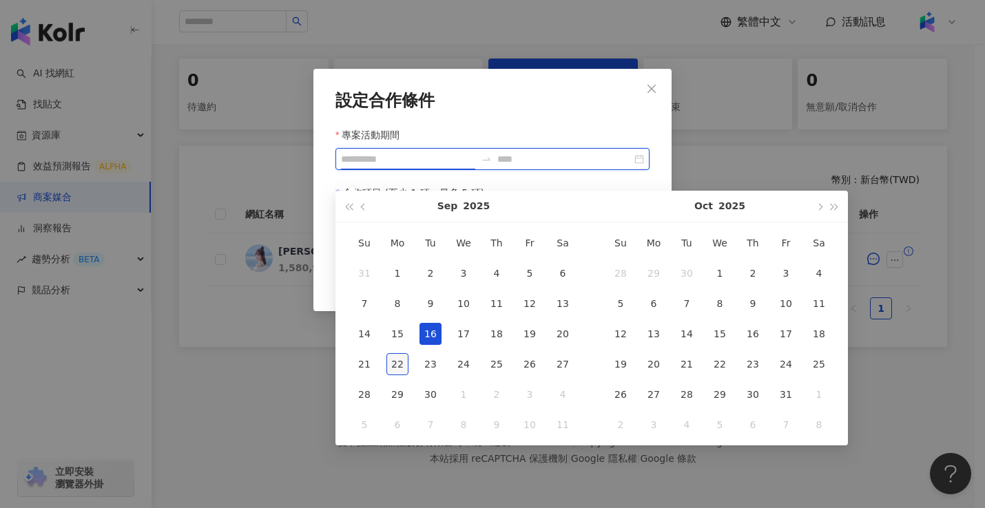
type input "**********"
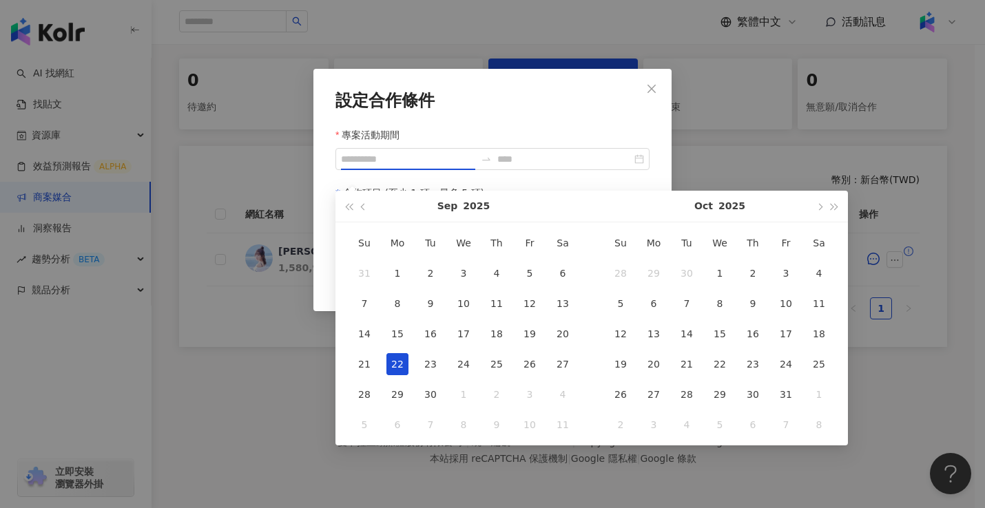
click at [408, 355] on div "22" at bounding box center [397, 364] width 22 height 22
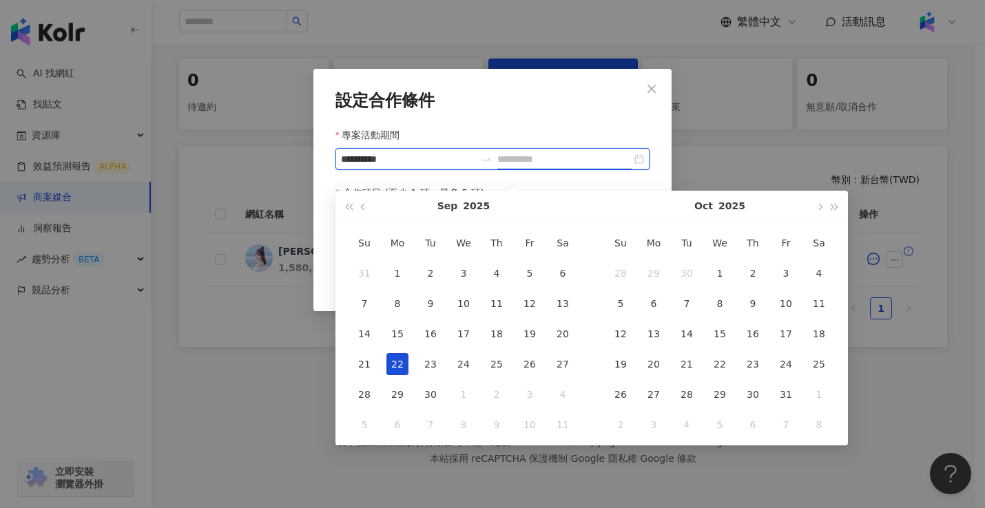
type input "**********"
click at [831, 203] on span "button" at bounding box center [834, 206] width 7 height 7
click at [348, 203] on span "button" at bounding box center [348, 206] width 7 height 7
click at [817, 203] on span "button" at bounding box center [818, 206] width 7 height 7
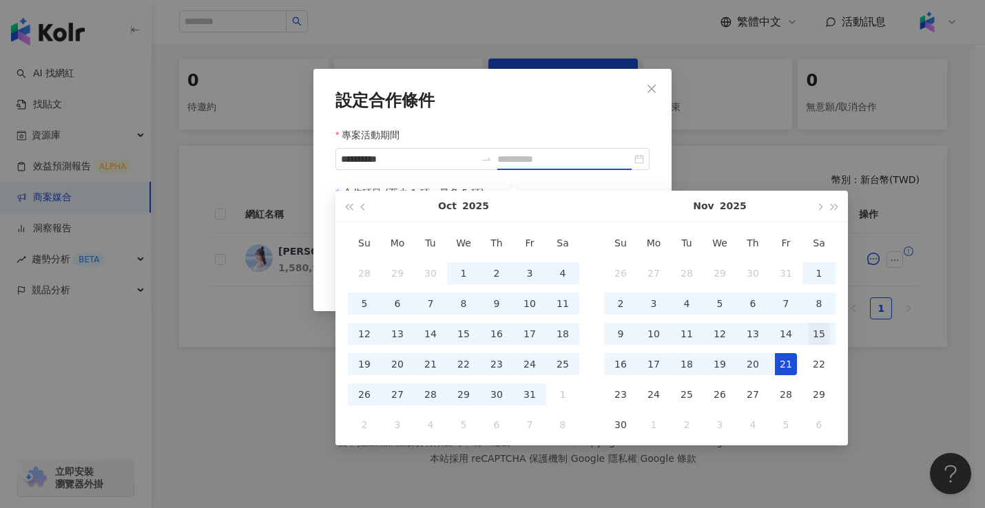
type input "**********"
click at [824, 332] on div "15" at bounding box center [819, 334] width 22 height 22
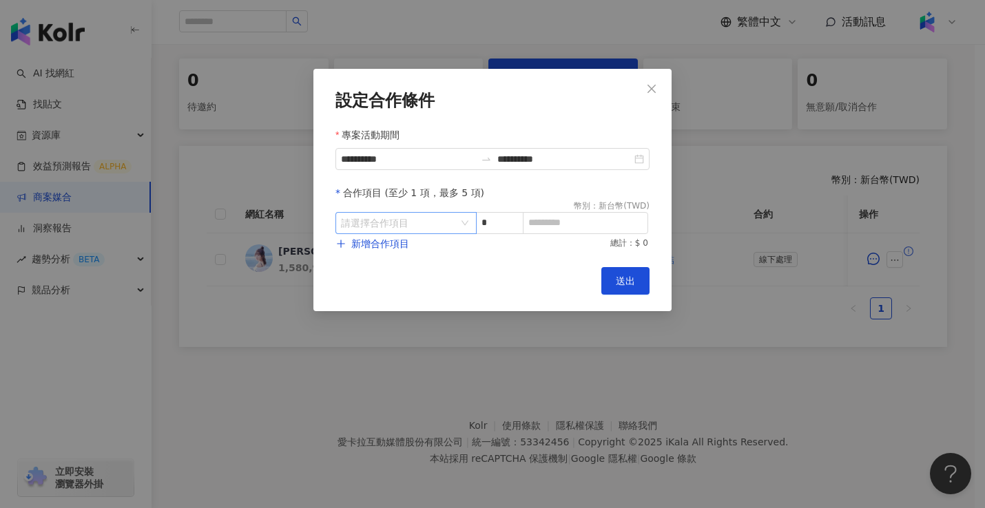
click at [410, 228] on input "search" at bounding box center [399, 223] width 116 height 21
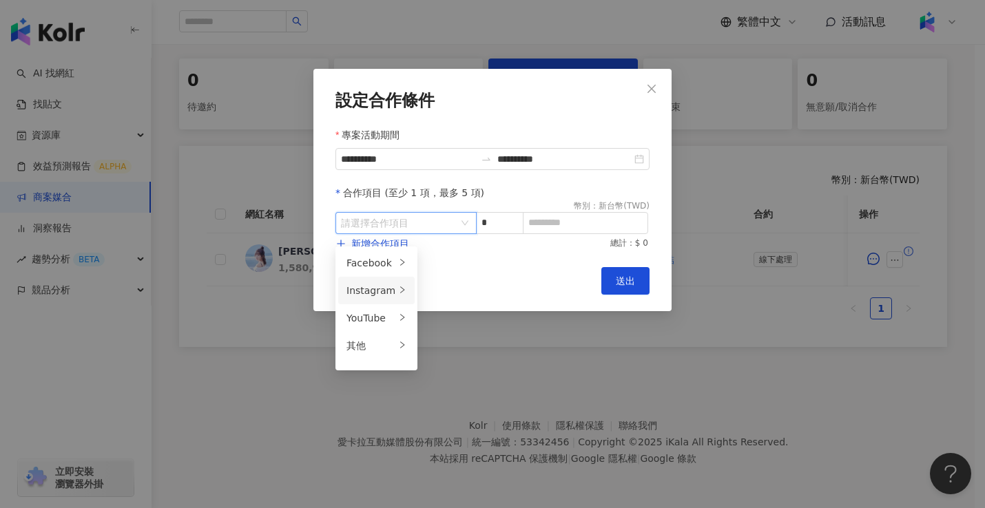
click at [373, 283] on div "Instagram" at bounding box center [370, 290] width 49 height 15
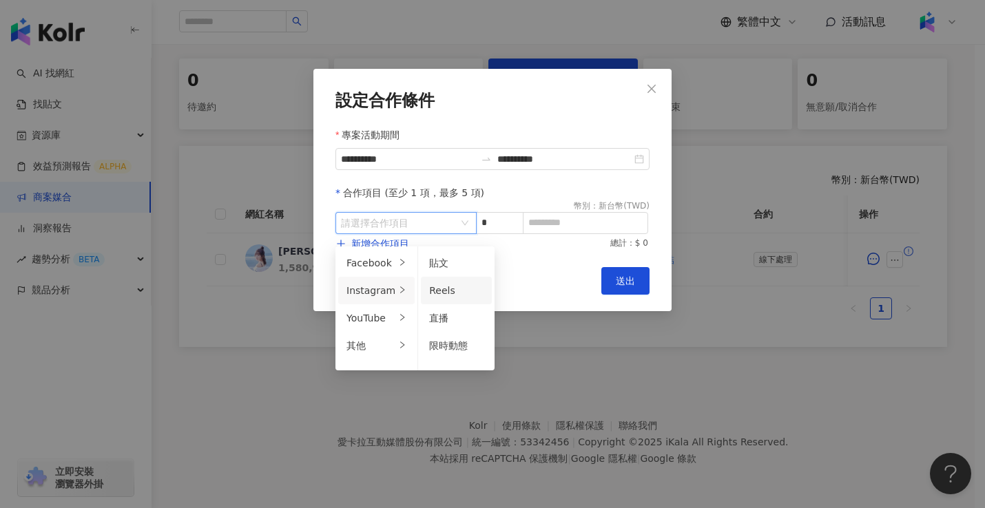
click at [458, 284] on div "Reels" at bounding box center [456, 290] width 54 height 15
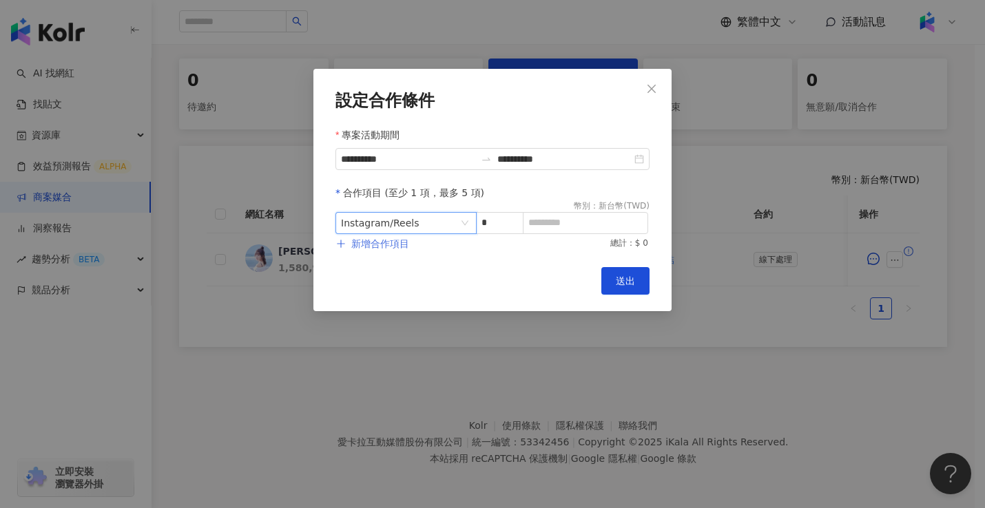
click at [364, 249] on span "新增合作項目" at bounding box center [380, 243] width 58 height 11
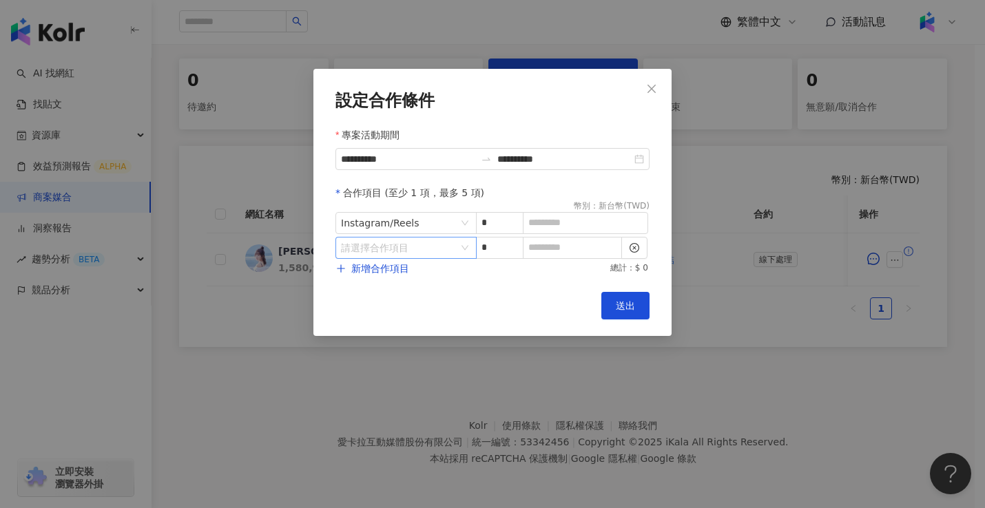
click at [401, 251] on input "search" at bounding box center [399, 248] width 116 height 21
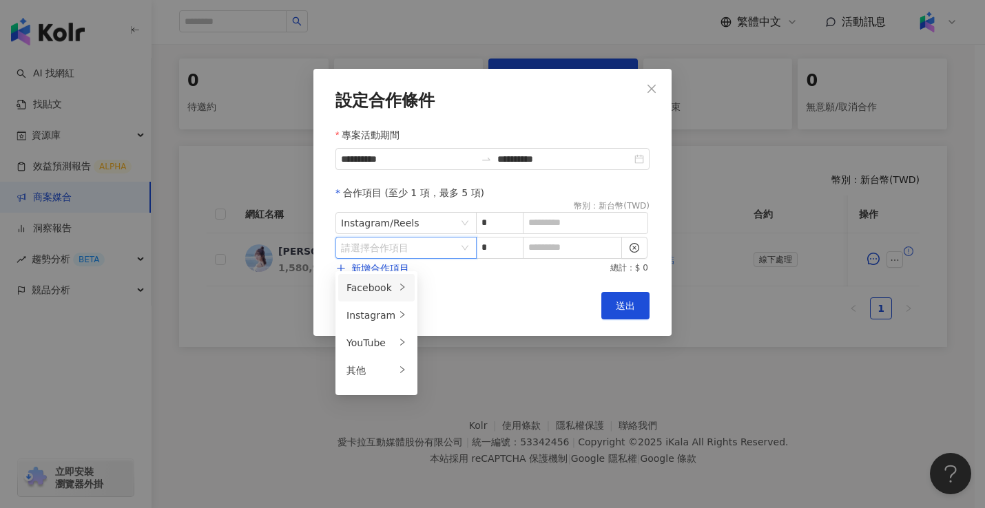
click at [384, 280] on div "Facebook" at bounding box center [370, 287] width 49 height 15
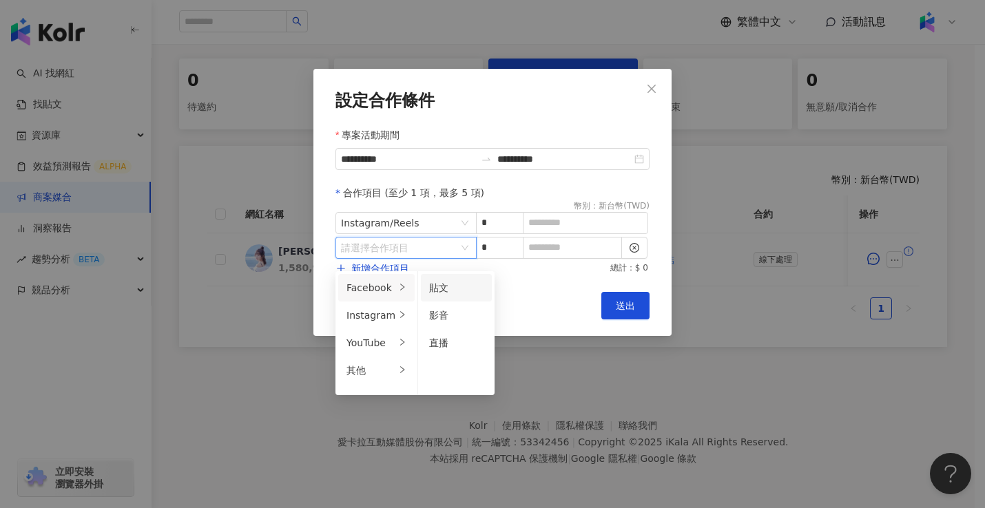
click at [433, 283] on div "貼文" at bounding box center [456, 287] width 54 height 15
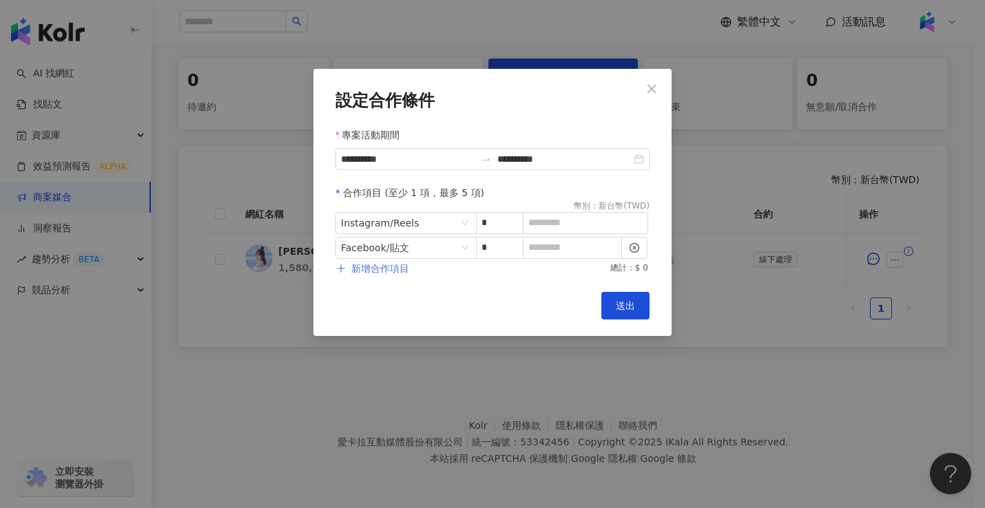
click at [385, 273] on span "新增合作項目" at bounding box center [380, 268] width 58 height 11
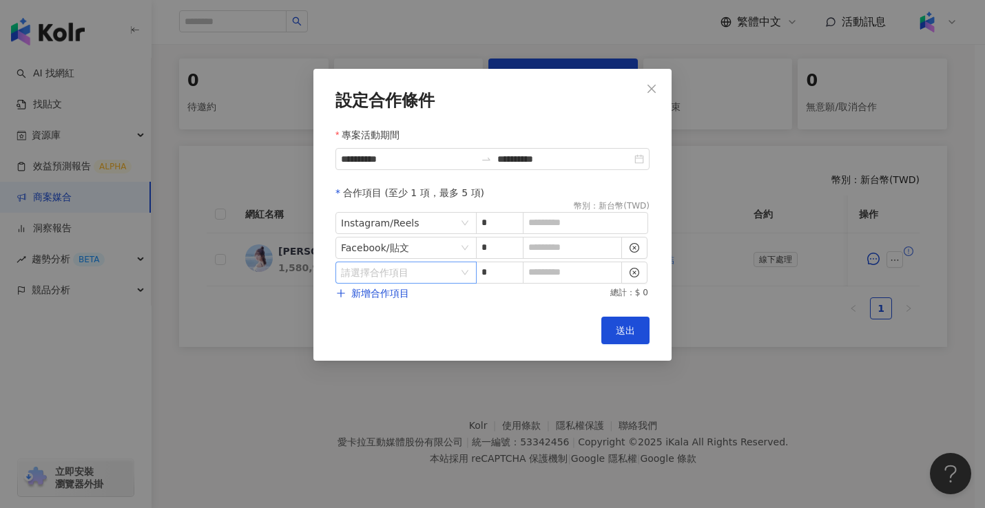
click at [401, 270] on input "search" at bounding box center [399, 272] width 116 height 21
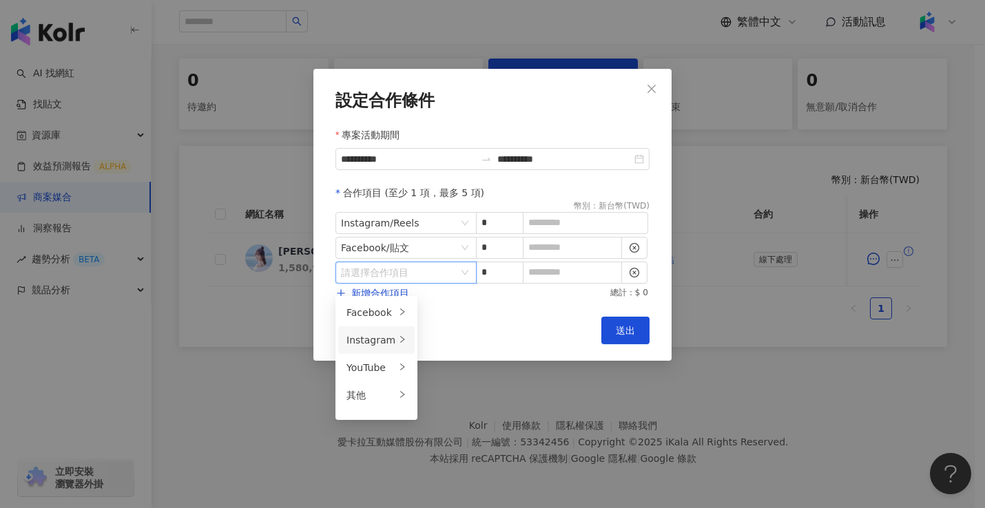
click at [391, 329] on li "Instagram" at bounding box center [376, 340] width 76 height 28
click at [449, 390] on span "限時動態" at bounding box center [448, 395] width 39 height 11
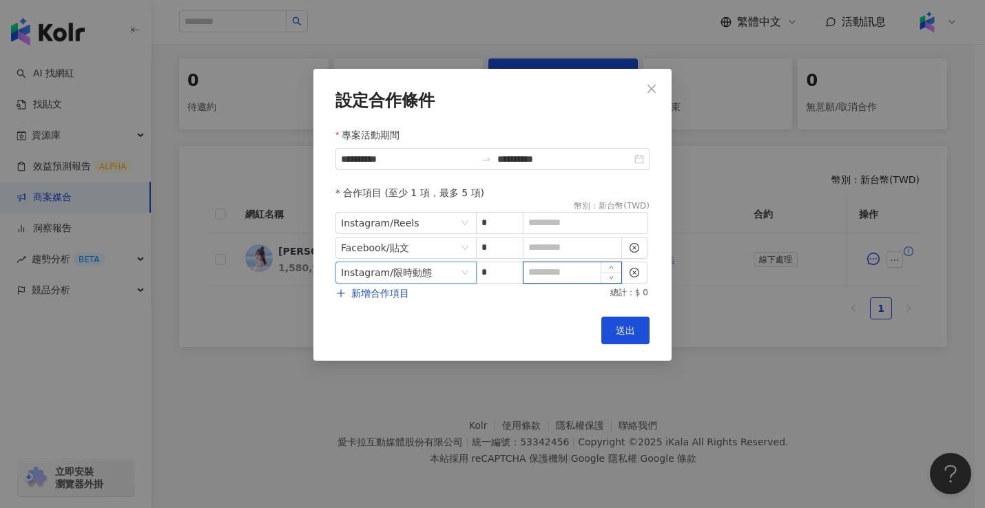
click at [545, 273] on input at bounding box center [572, 272] width 98 height 21
type input "*"
click at [556, 248] on input at bounding box center [572, 248] width 98 height 21
type input "*"
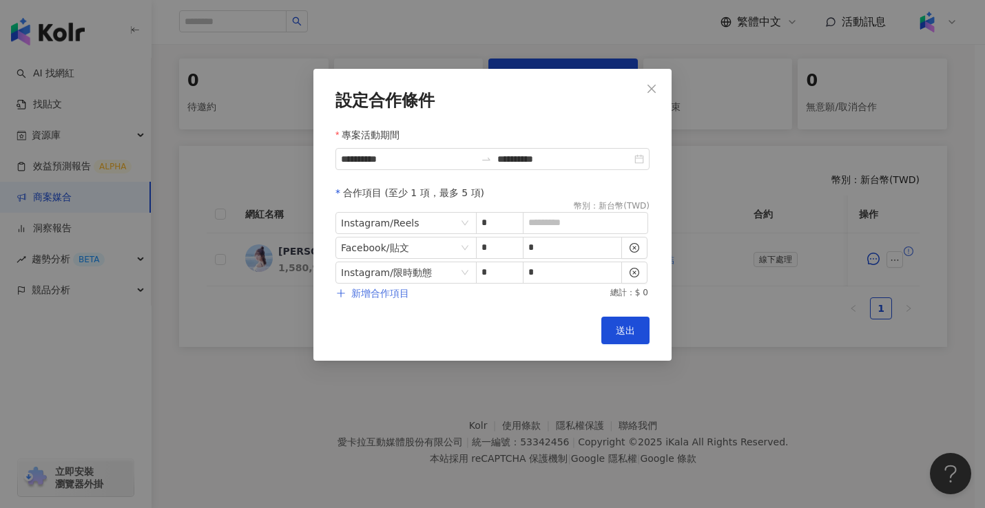
click at [364, 302] on button "新增合作項目" at bounding box center [372, 294] width 74 height 28
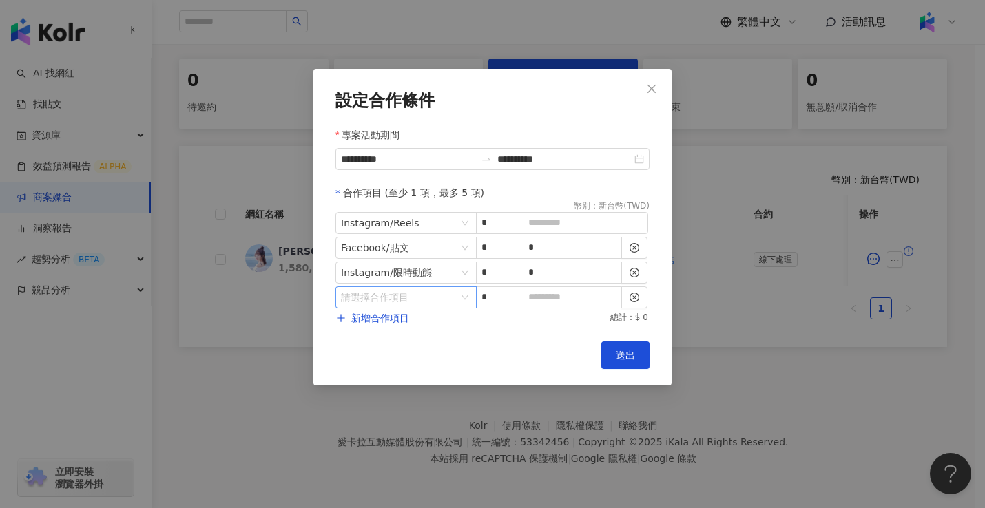
click at [451, 301] on input "search" at bounding box center [399, 297] width 116 height 21
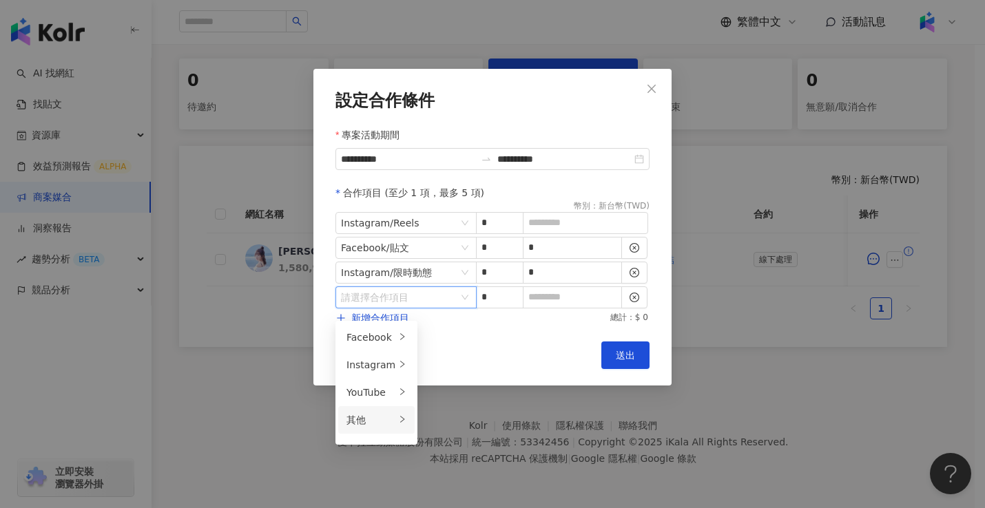
click at [388, 415] on div "其他" at bounding box center [370, 419] width 49 height 15
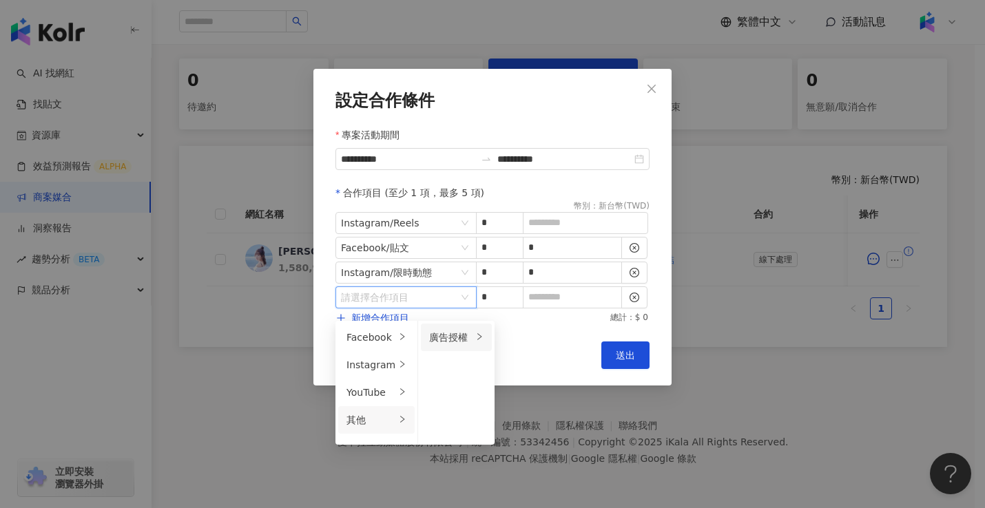
click at [435, 330] on div "廣告授權" at bounding box center [450, 337] width 43 height 15
click at [528, 385] on div "30 天" at bounding box center [532, 392] width 54 height 15
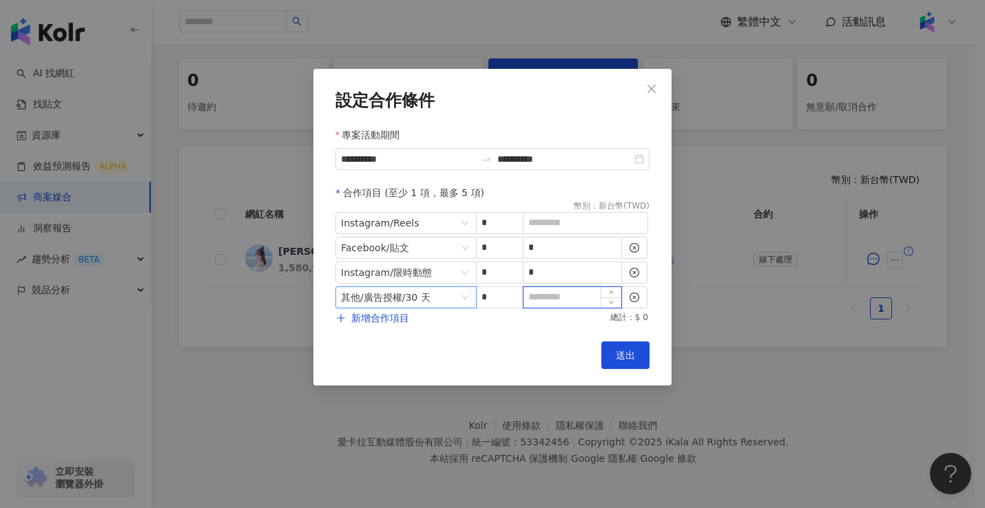
click at [569, 307] on input at bounding box center [572, 297] width 98 height 21
type input "*"
click at [561, 220] on input at bounding box center [585, 223] width 124 height 21
type input "******"
click at [635, 361] on button "送出" at bounding box center [625, 356] width 48 height 28
